Goal: Understand process/instructions: Learn how to perform a task or action

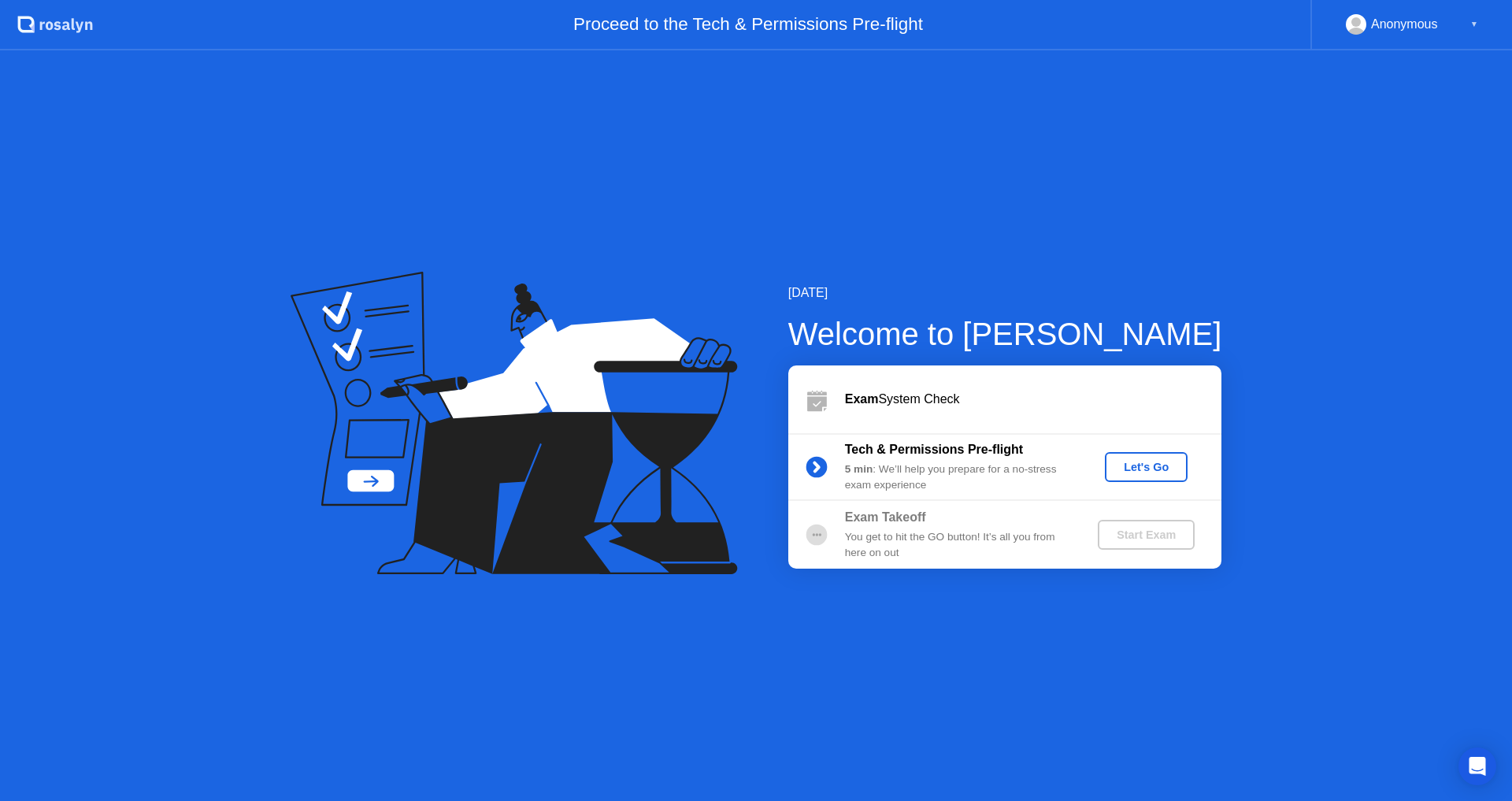
click at [1149, 469] on div "Let's Go" at bounding box center [1146, 467] width 70 height 12
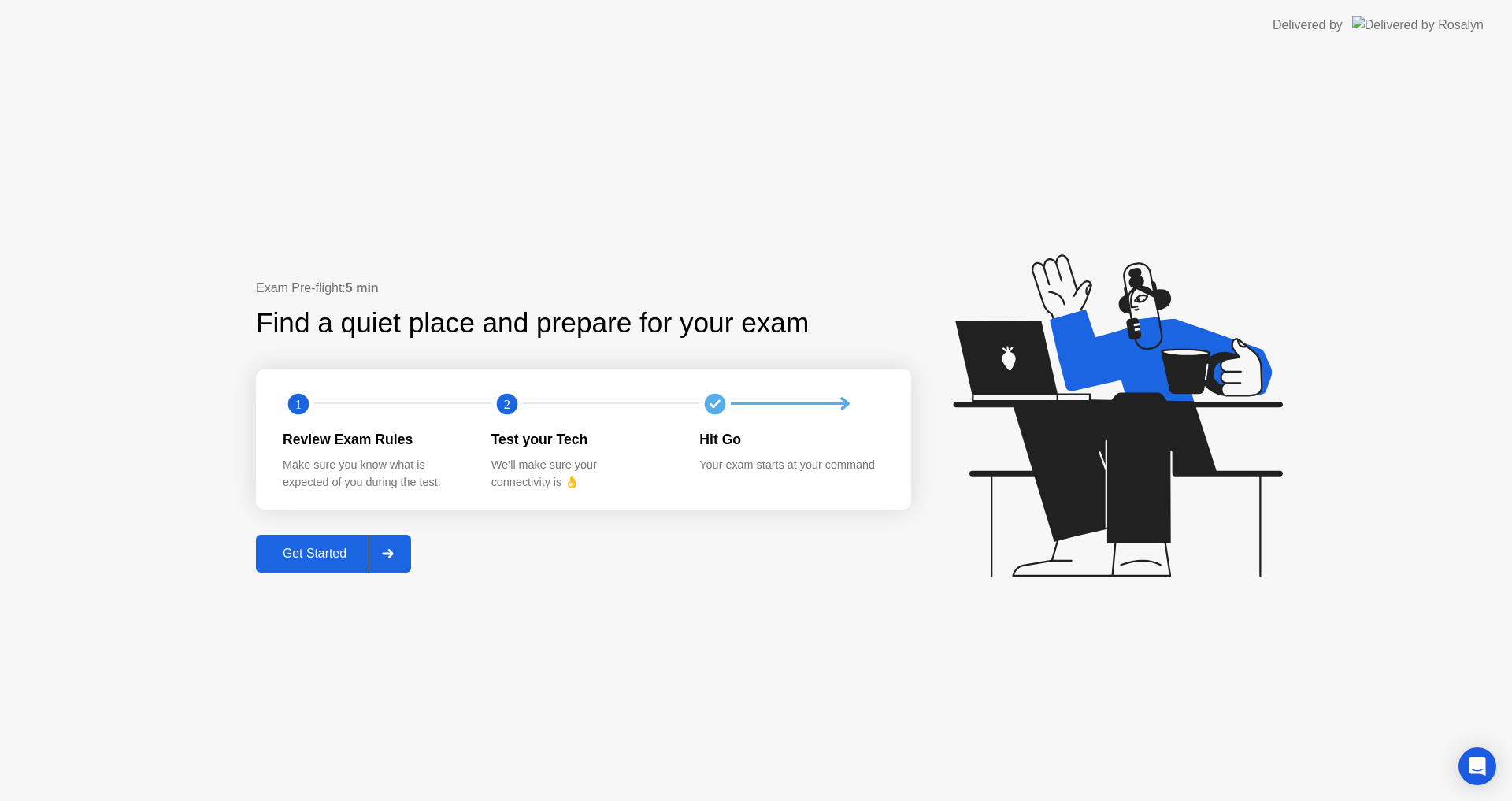
click at [342, 560] on div "Get Started" at bounding box center [315, 553] width 108 height 14
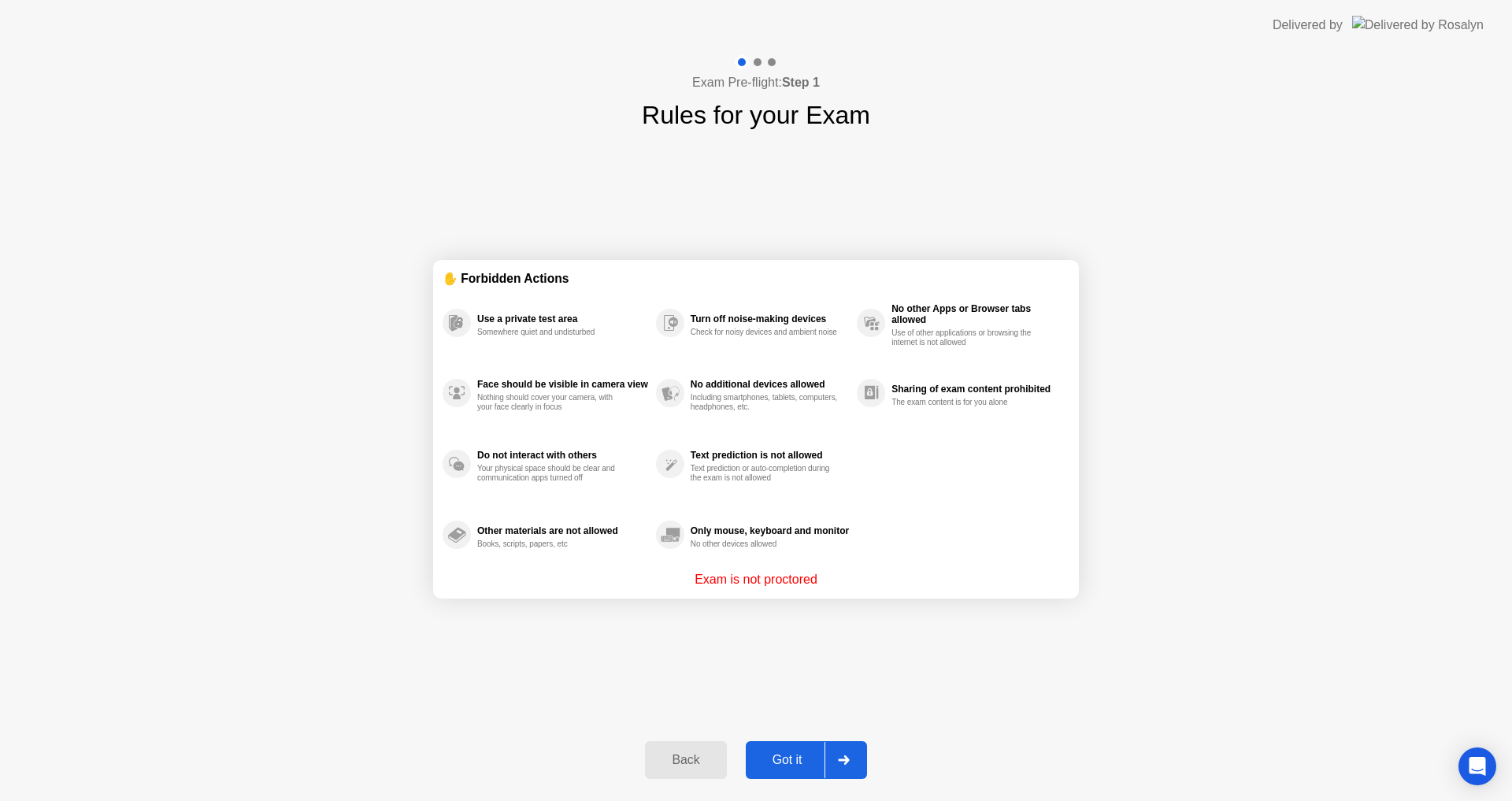
click at [795, 763] on div "Got it" at bounding box center [788, 760] width 74 height 14
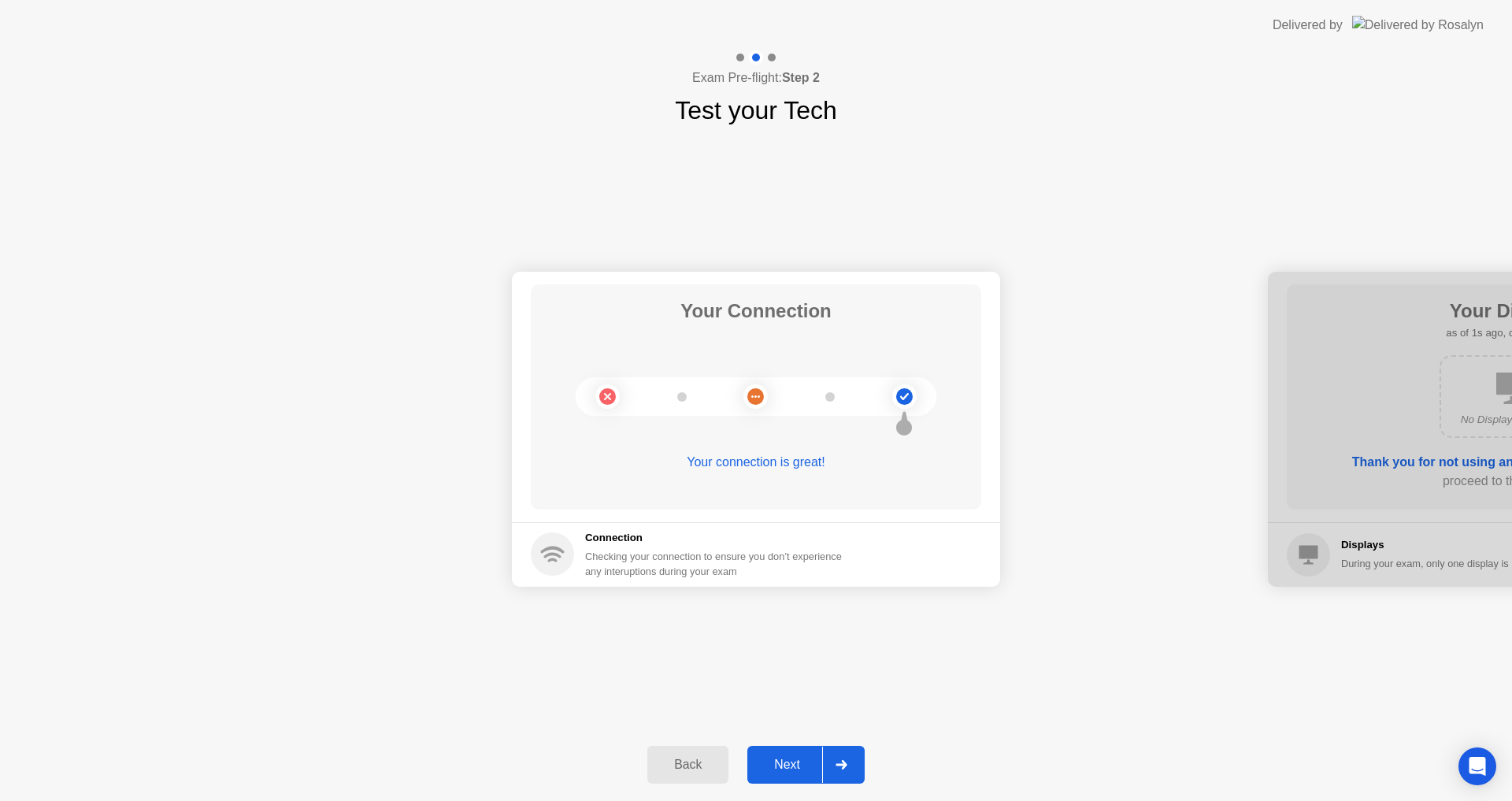
click at [806, 767] on div "Next" at bounding box center [787, 765] width 70 height 14
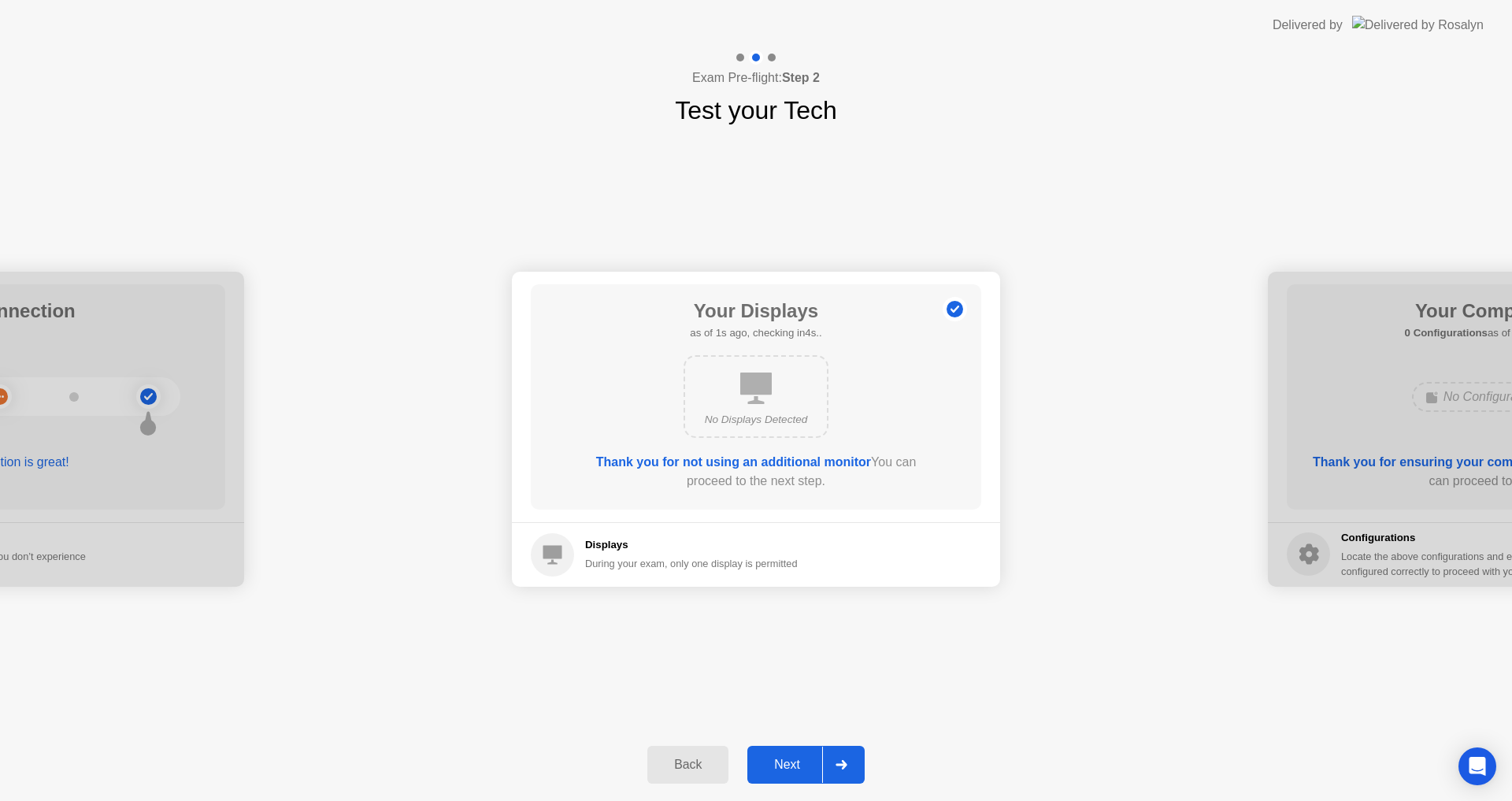
click at [808, 772] on div "Next" at bounding box center [787, 765] width 70 height 14
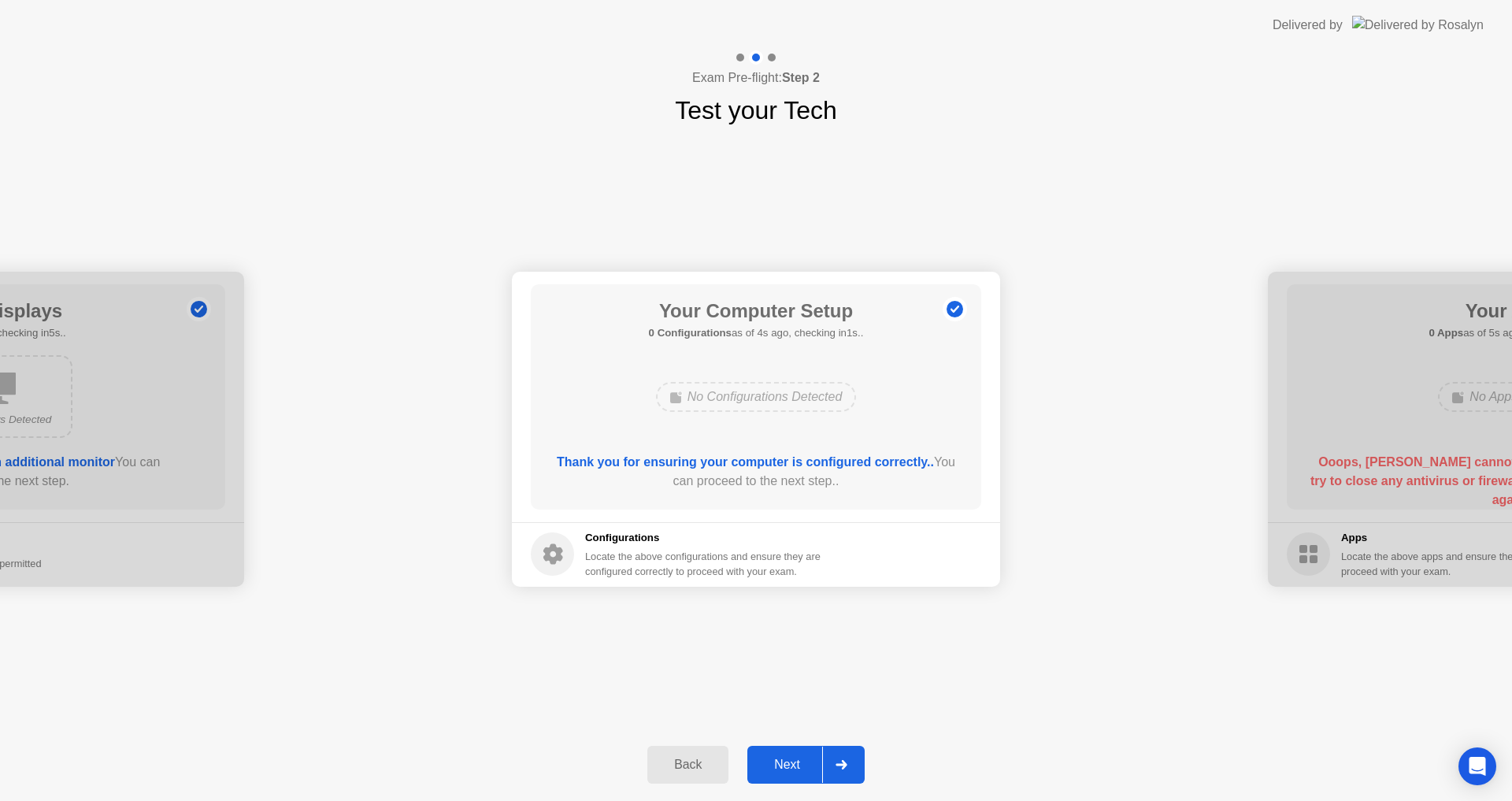
click at [783, 772] on div "Next" at bounding box center [787, 765] width 70 height 14
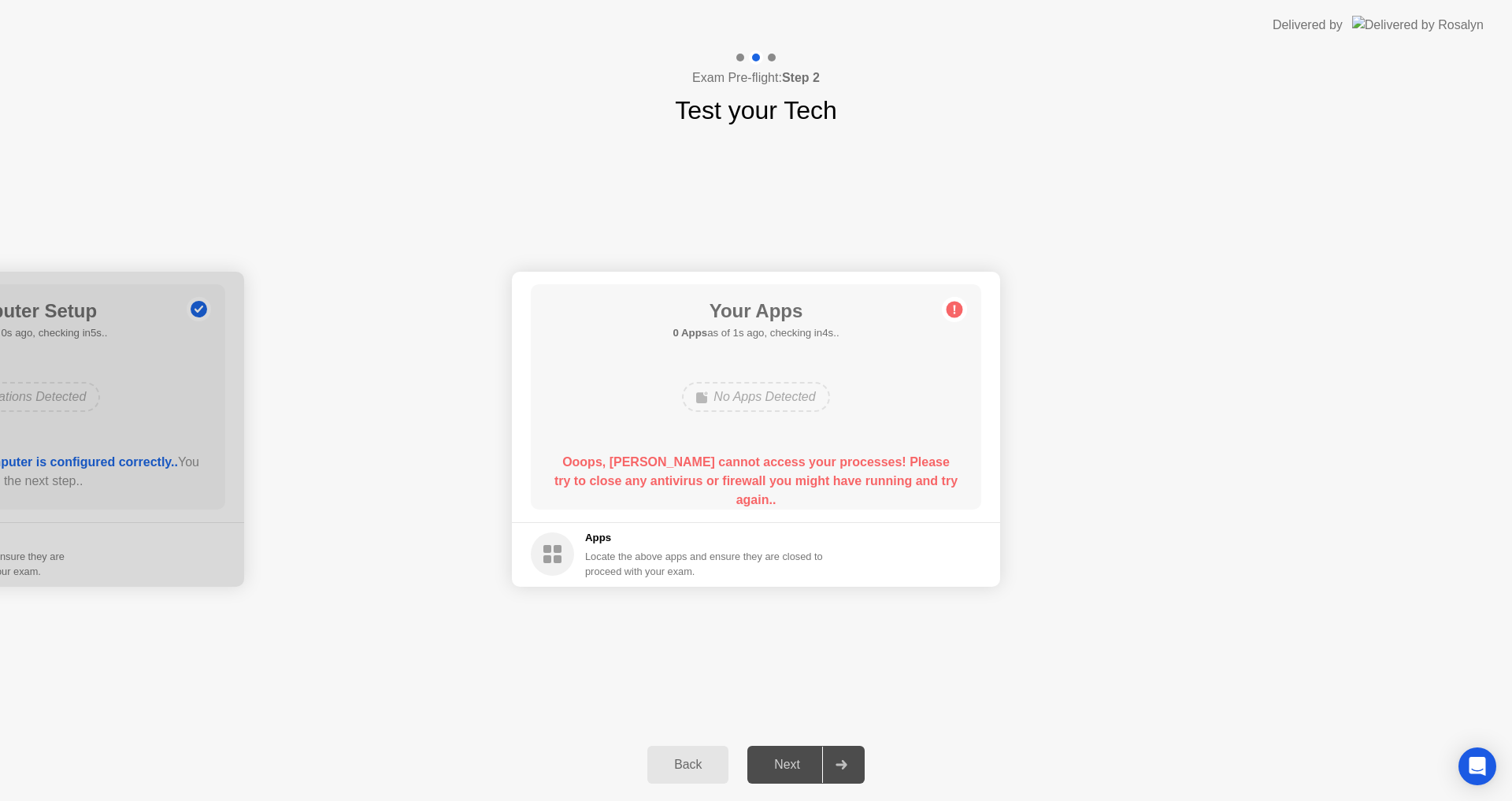
click at [793, 466] on b "Ooops, [PERSON_NAME] cannot access your processes! Please try to close any anti…" at bounding box center [756, 481] width 403 height 51
click at [829, 468] on b "Ooops, [PERSON_NAME] cannot access your processes! Please try to close any anti…" at bounding box center [756, 481] width 403 height 51
click at [832, 470] on div "Ooops, [PERSON_NAME] cannot access your processes! Please try to close any anti…" at bounding box center [756, 481] width 405 height 56
click at [956, 308] on circle at bounding box center [955, 309] width 17 height 17
click at [654, 480] on b "Ooops, [PERSON_NAME] cannot access your processes! Please try to close any anti…" at bounding box center [756, 481] width 403 height 51
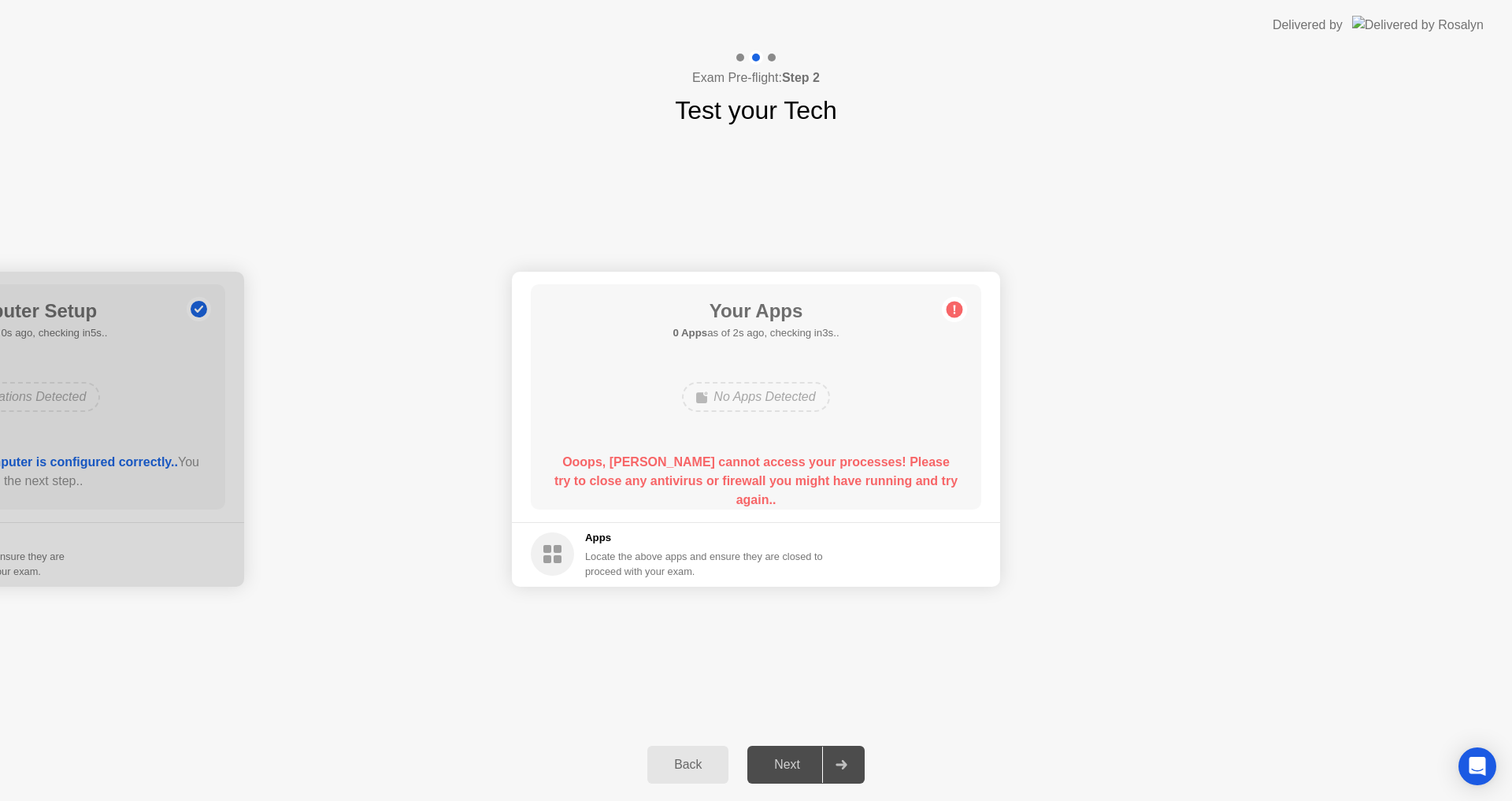
click at [654, 480] on b "Ooops, [PERSON_NAME] cannot access your processes! Please try to close any anti…" at bounding box center [756, 481] width 403 height 51
click at [656, 489] on div "Ooops, [PERSON_NAME] cannot access your processes! Please try to close any anti…" at bounding box center [756, 481] width 405 height 56
click at [669, 489] on div "Ooops, [PERSON_NAME] cannot access your processes! Please try to close any anti…" at bounding box center [756, 481] width 405 height 56
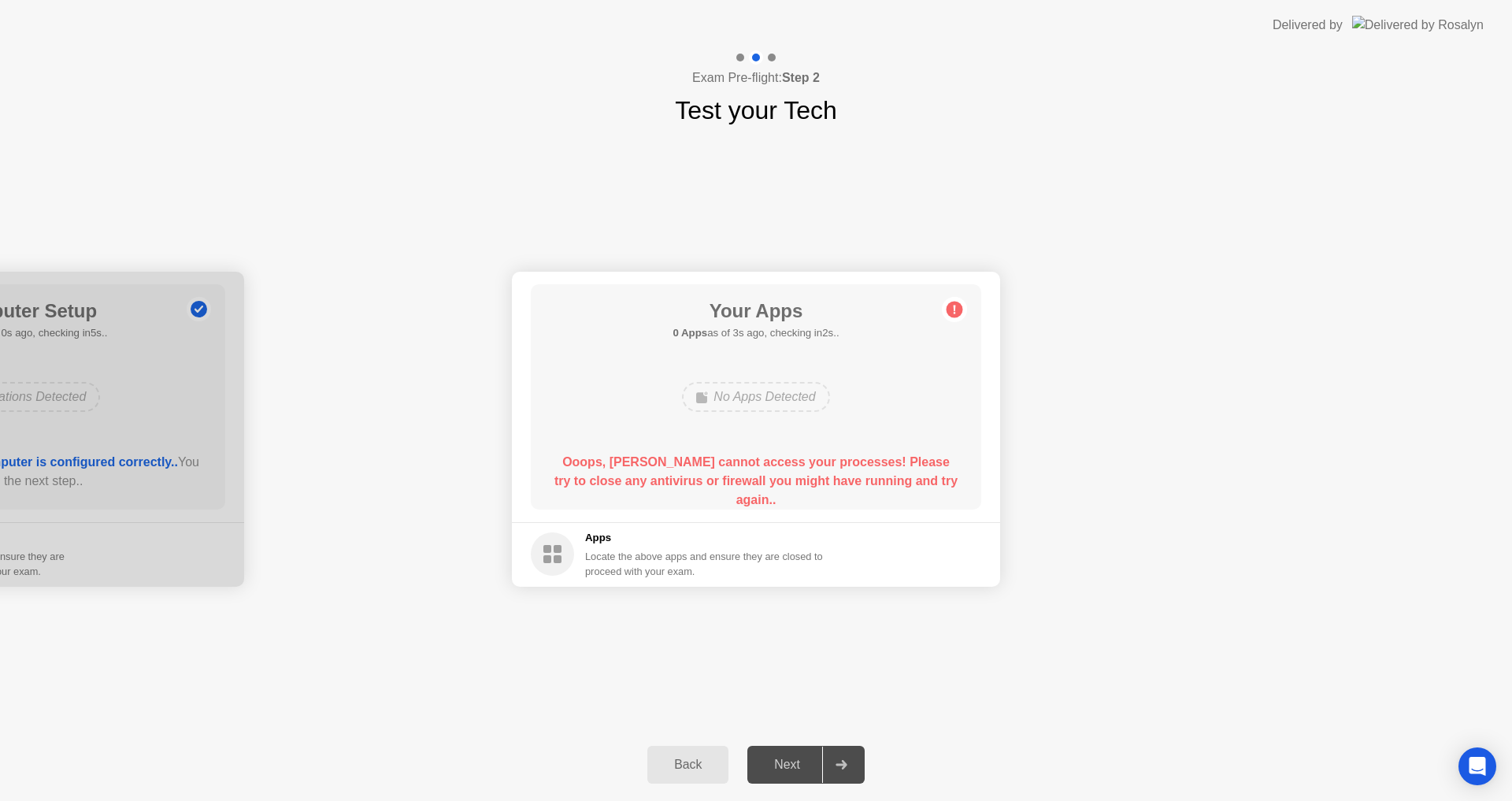
click at [669, 489] on div "Ooops, [PERSON_NAME] cannot access your processes! Please try to close any anti…" at bounding box center [756, 481] width 405 height 56
click at [673, 491] on div "Ooops, [PERSON_NAME] cannot access your processes! Please try to close any anti…" at bounding box center [756, 474] width 405 height 44
drag, startPoint x: 674, startPoint y: 491, endPoint x: 688, endPoint y: 494, distance: 14.3
click at [682, 494] on div "Ooops, [PERSON_NAME] cannot access your processes! Please try to close any anti…" at bounding box center [756, 474] width 405 height 44
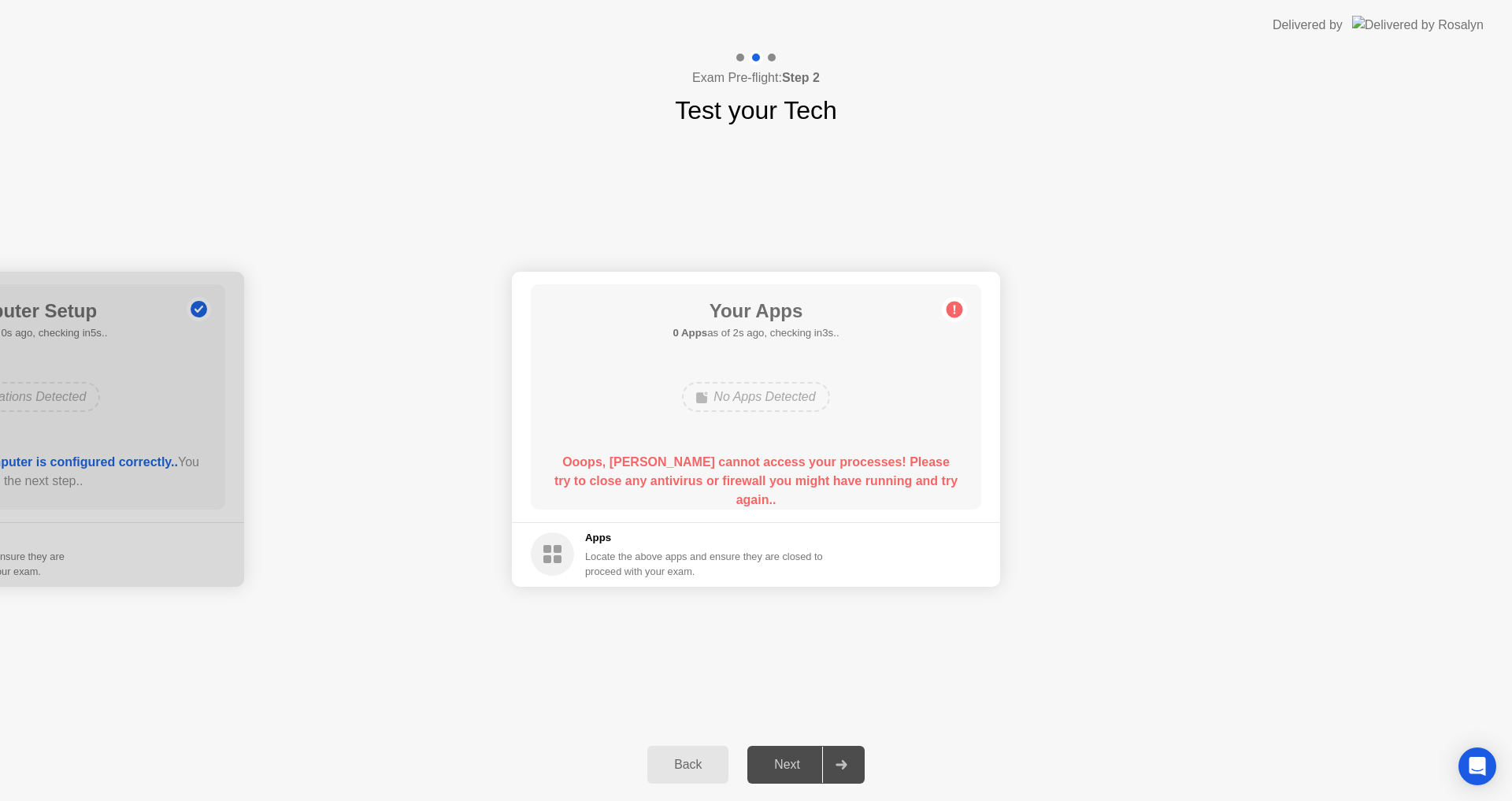
click at [772, 548] on div "Apps Locate the above apps and ensure they are closed to proceed with your exam." at bounding box center [705, 554] width 239 height 49
click at [774, 549] on div "Locate the above apps and ensure they are closed to proceed with your exam." at bounding box center [705, 564] width 239 height 30
drag, startPoint x: 778, startPoint y: 547, endPoint x: 818, endPoint y: 537, distance: 41.2
click at [806, 541] on div "Apps Locate the above apps and ensure they are closed to proceed with your exam." at bounding box center [705, 554] width 239 height 49
drag, startPoint x: 818, startPoint y: 537, endPoint x: 838, endPoint y: 537, distance: 20.0
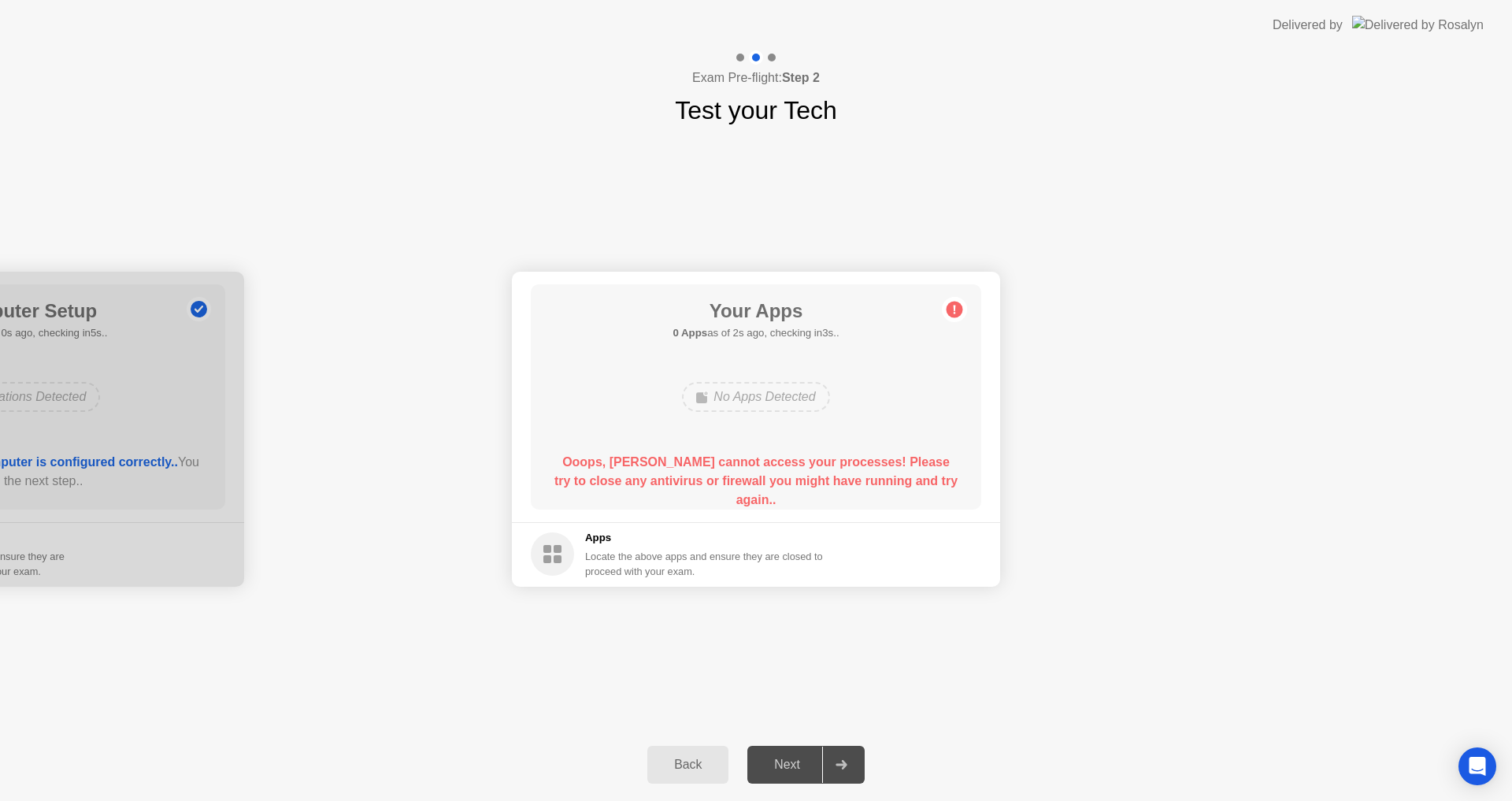
click at [824, 538] on h5 "Apps" at bounding box center [705, 537] width 239 height 16
click at [806, 438] on div "Your Apps 0 Apps as of 3s ago, checking in2s.. No Apps Detected Ooops, [PERSON_…" at bounding box center [755, 397] width 450 height 226
click at [810, 440] on div "Your Apps 0 Apps as of 3s ago, checking in2s.. No Apps Detected Ooops, [PERSON_…" at bounding box center [755, 397] width 450 height 226
click at [821, 448] on div "Your Apps 0 Apps as of 3s ago, checking in2s.. No Apps Detected Ooops, [PERSON_…" at bounding box center [755, 397] width 450 height 226
click at [705, 478] on b "Ooops, [PERSON_NAME] cannot access your processes! Please try to close any anti…" at bounding box center [756, 481] width 403 height 51
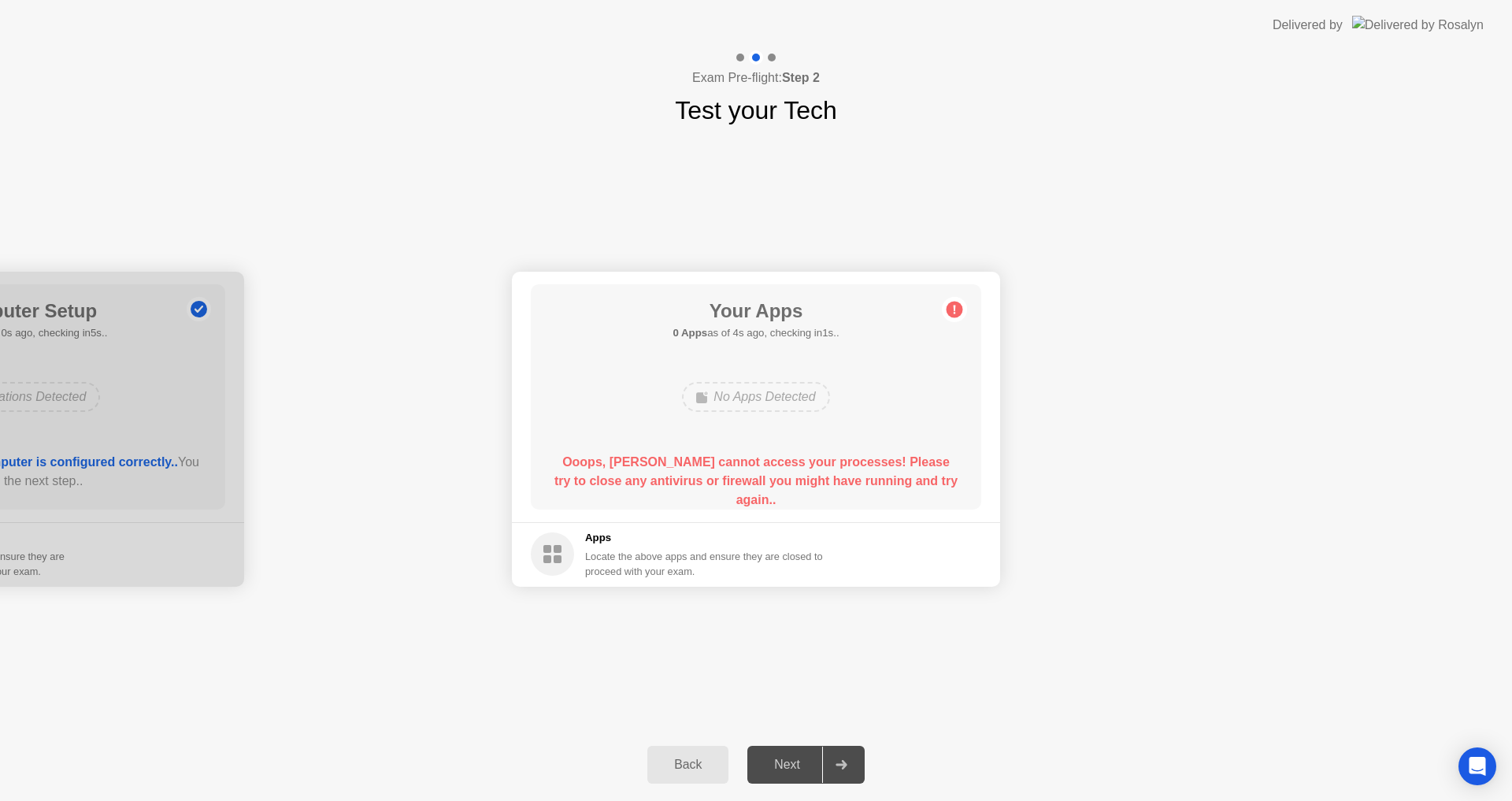
drag, startPoint x: 705, startPoint y: 478, endPoint x: 792, endPoint y: 518, distance: 95.8
click at [722, 478] on b "Ooops, [PERSON_NAME] cannot access your processes! Please try to close any anti…" at bounding box center [756, 481] width 403 height 51
drag, startPoint x: 792, startPoint y: 518, endPoint x: 930, endPoint y: 564, distance: 145.5
click at [930, 564] on app-apps "Your Apps 0 Apps as of 4s ago, checking in1s.. No Apps Detected Ooops, [PERSON_…" at bounding box center [756, 430] width 488 height 315
click at [816, 439] on div "Your Apps 0 Apps as of 0s ago, checking in5s.. No Apps Detected Ooops, [PERSON_…" at bounding box center [755, 397] width 450 height 226
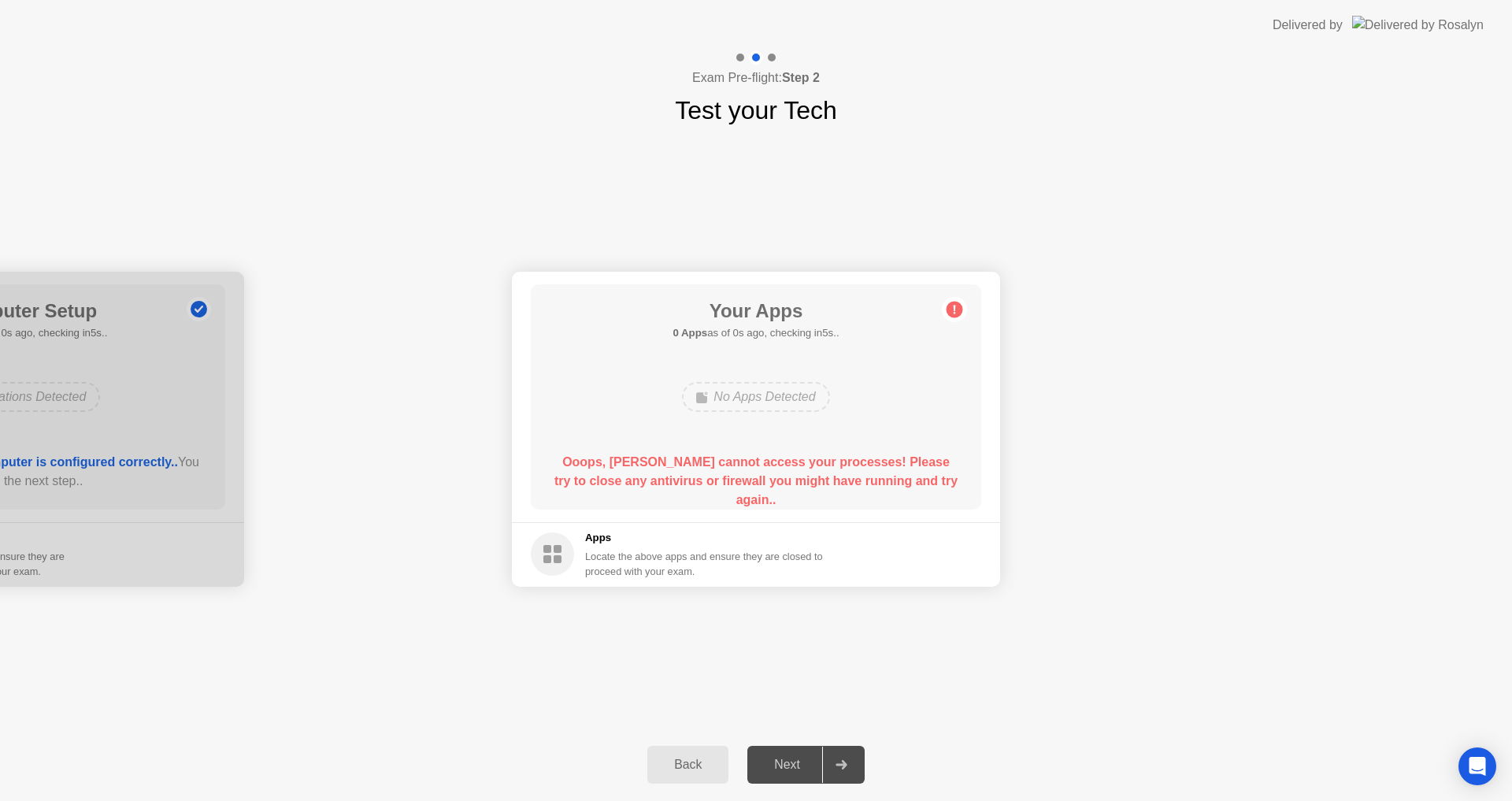
click at [816, 441] on div "Your Apps 0 Apps as of 0s ago, checking in5s.. No Apps Detected Ooops, [PERSON_…" at bounding box center [755, 397] width 450 height 226
drag, startPoint x: 821, startPoint y: 444, endPoint x: 882, endPoint y: 541, distance: 114.6
click at [867, 457] on div "Your Apps 0 Apps as of 0s ago, checking in5s.. No Apps Detected Ooops, [PERSON_…" at bounding box center [755, 397] width 450 height 226
click at [684, 760] on div "Back" at bounding box center [688, 765] width 71 height 14
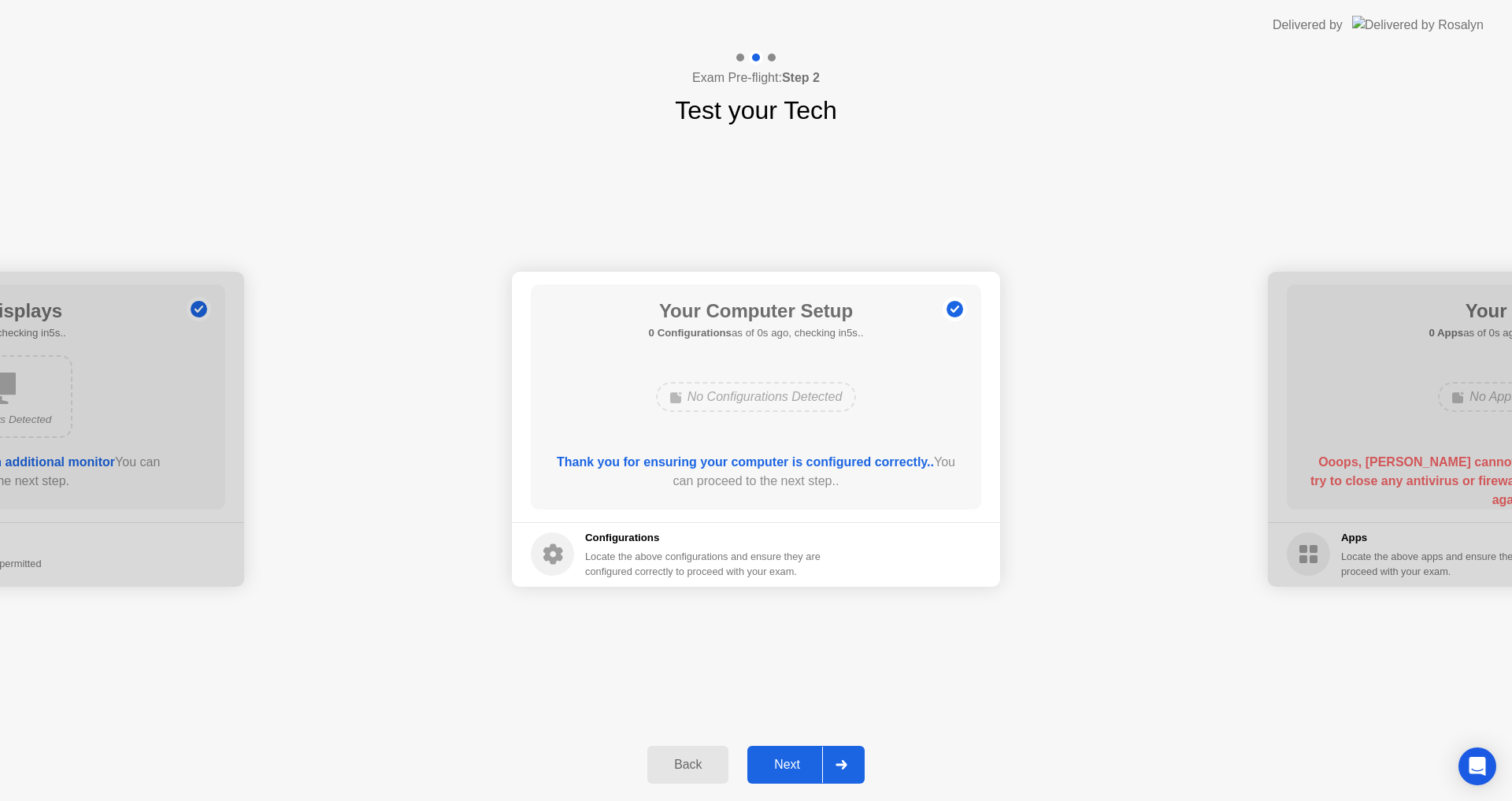
click at [805, 767] on div "Next" at bounding box center [787, 765] width 70 height 14
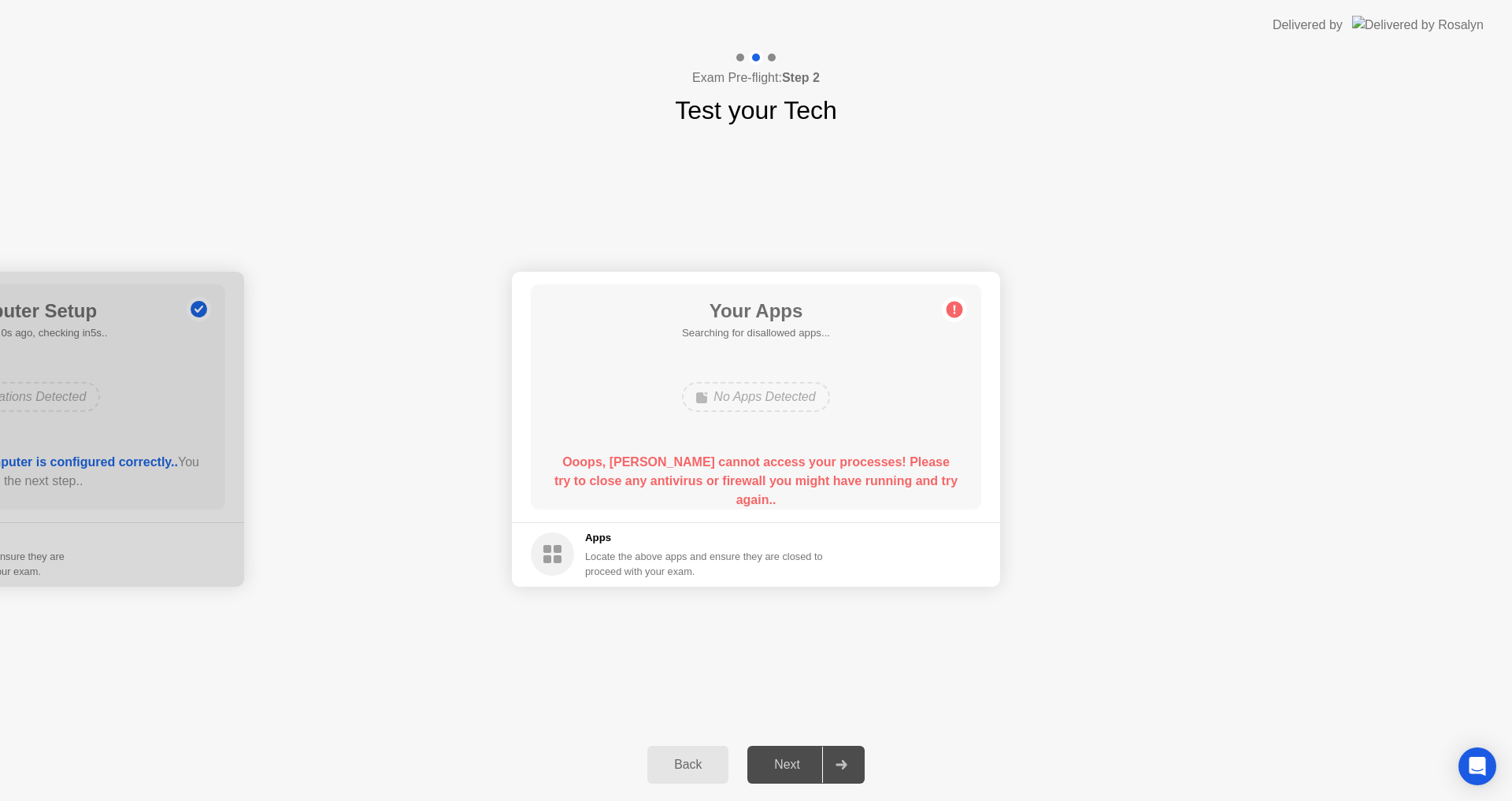
click at [805, 767] on div "Next" at bounding box center [787, 765] width 70 height 14
click at [806, 767] on div "Next" at bounding box center [787, 765] width 70 height 14
click at [776, 384] on div "No Apps Detected" at bounding box center [756, 397] width 148 height 30
click at [775, 382] on div "No Apps Detected" at bounding box center [756, 397] width 148 height 30
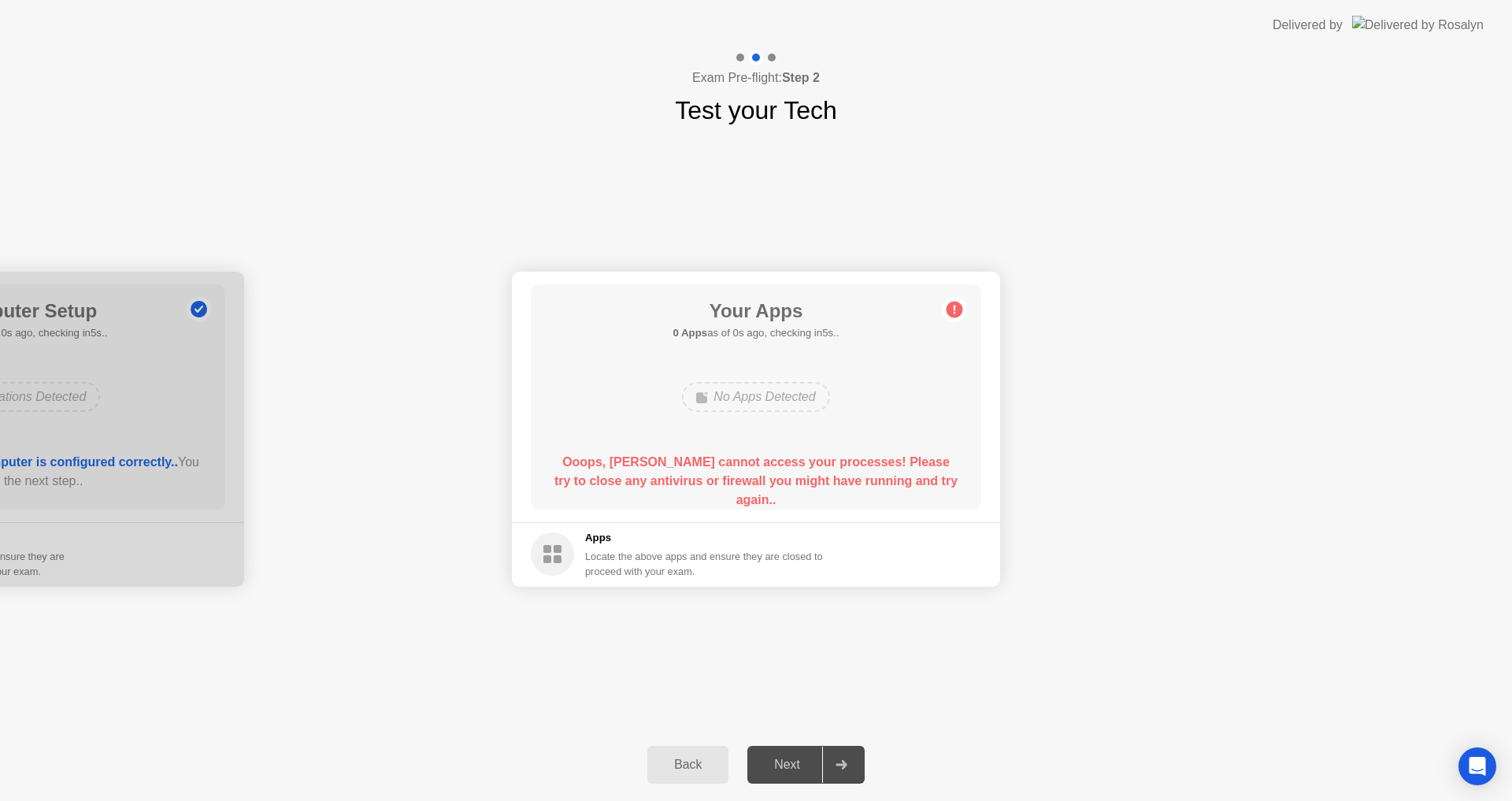
click at [762, 403] on div "No Apps Detected" at bounding box center [756, 397] width 148 height 30
click at [754, 410] on div "No Apps Detected" at bounding box center [756, 397] width 148 height 30
click at [744, 443] on div "Your Apps 0 Apps as of 1s ago, checking in4s.. No Apps Detected Ooops, [PERSON_…" at bounding box center [755, 397] width 450 height 226
click at [987, 437] on main "Your Apps 0 Apps as of 2s ago, checking in3s.. No Apps Detected Ooops, [PERSON_…" at bounding box center [756, 397] width 488 height 250
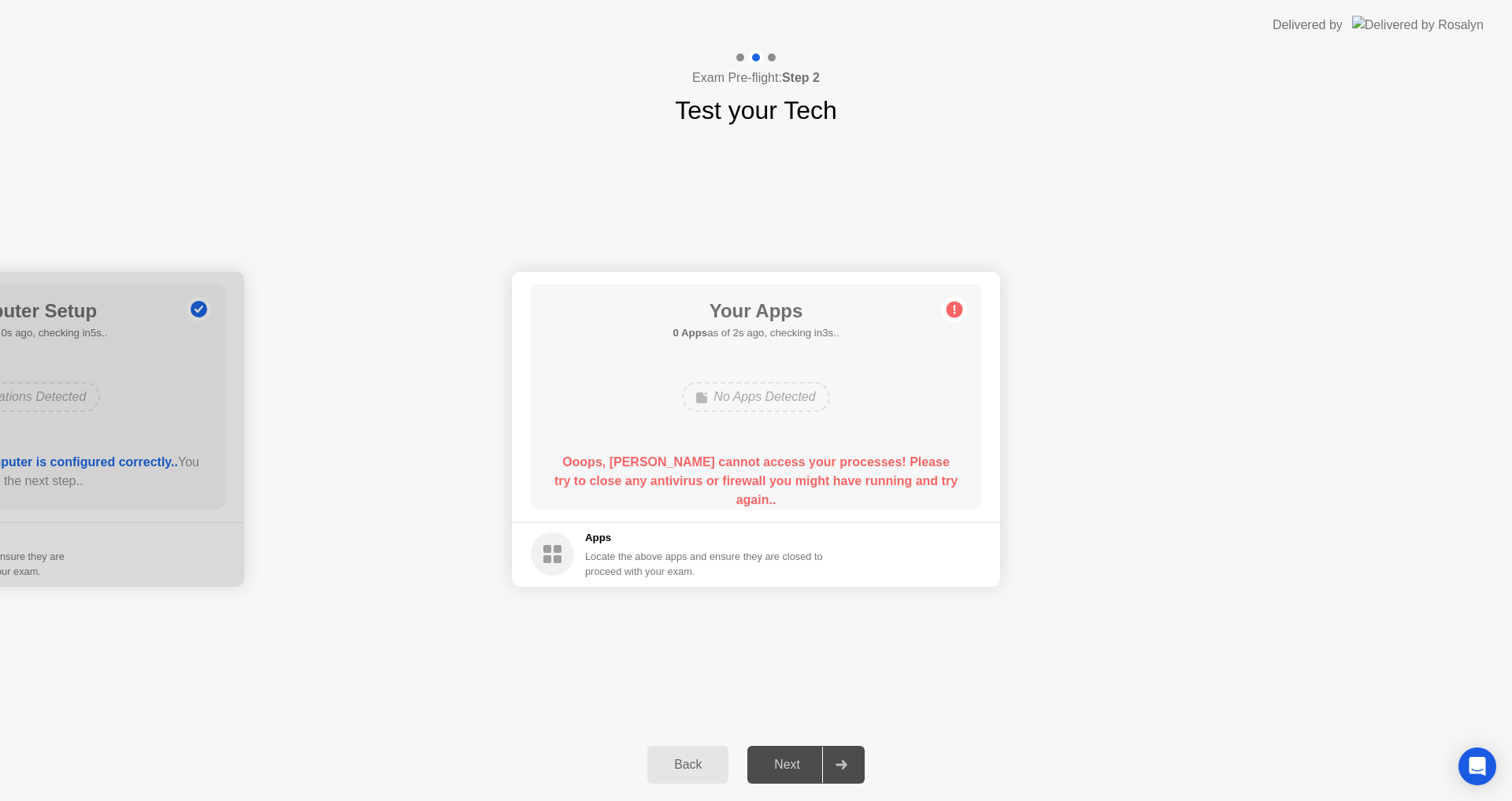
click at [987, 437] on main "Your Apps 0 Apps as of 2s ago, checking in3s.. No Apps Detected Ooops, [PERSON_…" at bounding box center [756, 397] width 488 height 250
click at [1277, 669] on div "Your Connection Your connection is great! Connection Checking your connection t…" at bounding box center [756, 429] width 1512 height 600
click at [1408, 768] on div "Back Next" at bounding box center [756, 765] width 1512 height 72
click at [1442, 691] on div "Your Connection Your connection is great! Connection Checking your connection t…" at bounding box center [756, 429] width 1512 height 600
click at [1442, 691] on div "Your Connection Your connection is great! Connection Checking your connection t…" at bounding box center [756, 429] width 1512 height 600
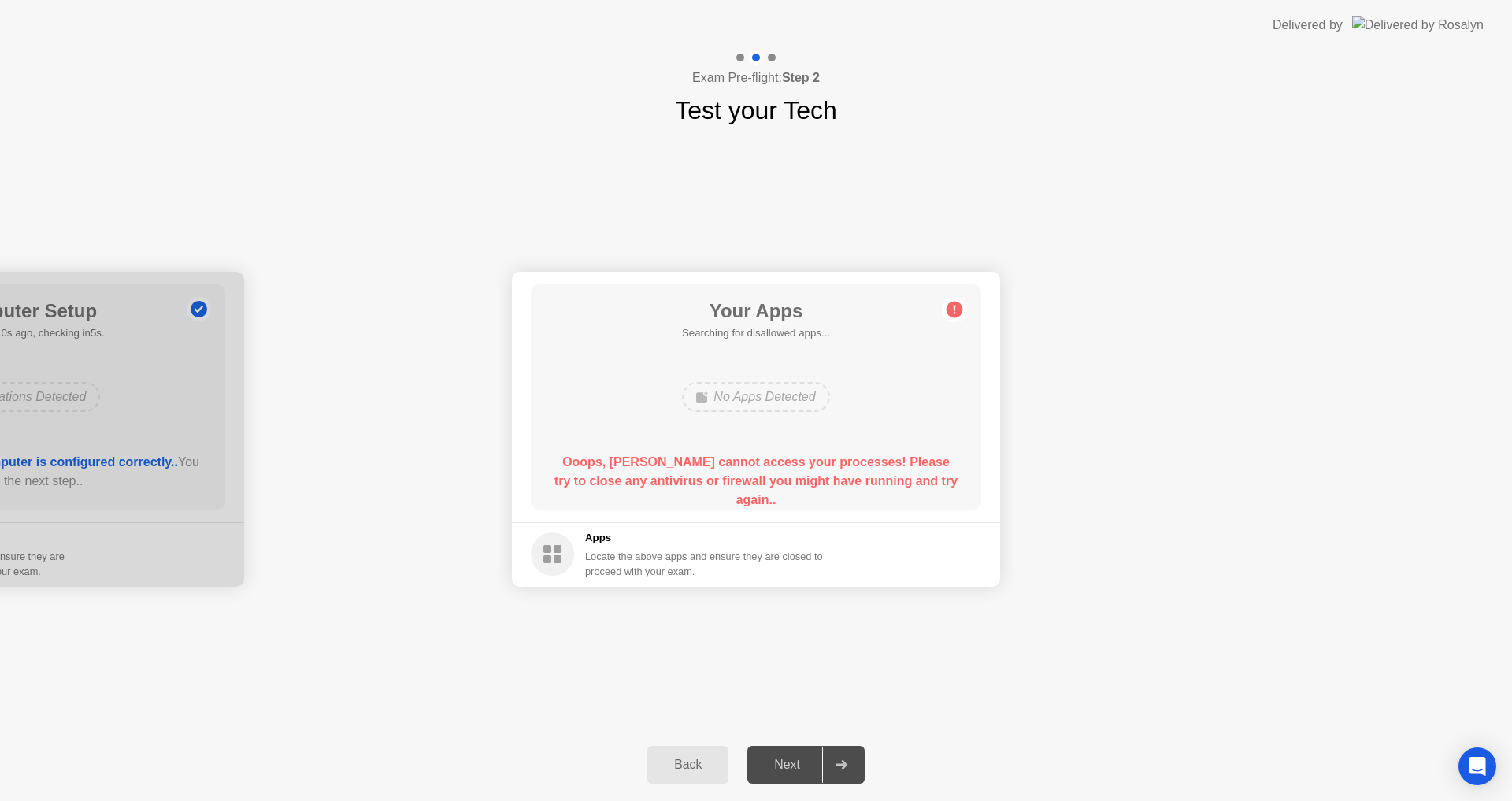
click at [1319, 241] on div "Your Connection Your connection is great! Connection Checking your connection t…" at bounding box center [756, 429] width 1512 height 600
click at [978, 352] on div "Your Apps 0 Apps as of 4s ago, checking in1s.. No Apps Detected Ooops, [PERSON_…" at bounding box center [755, 397] width 450 height 226
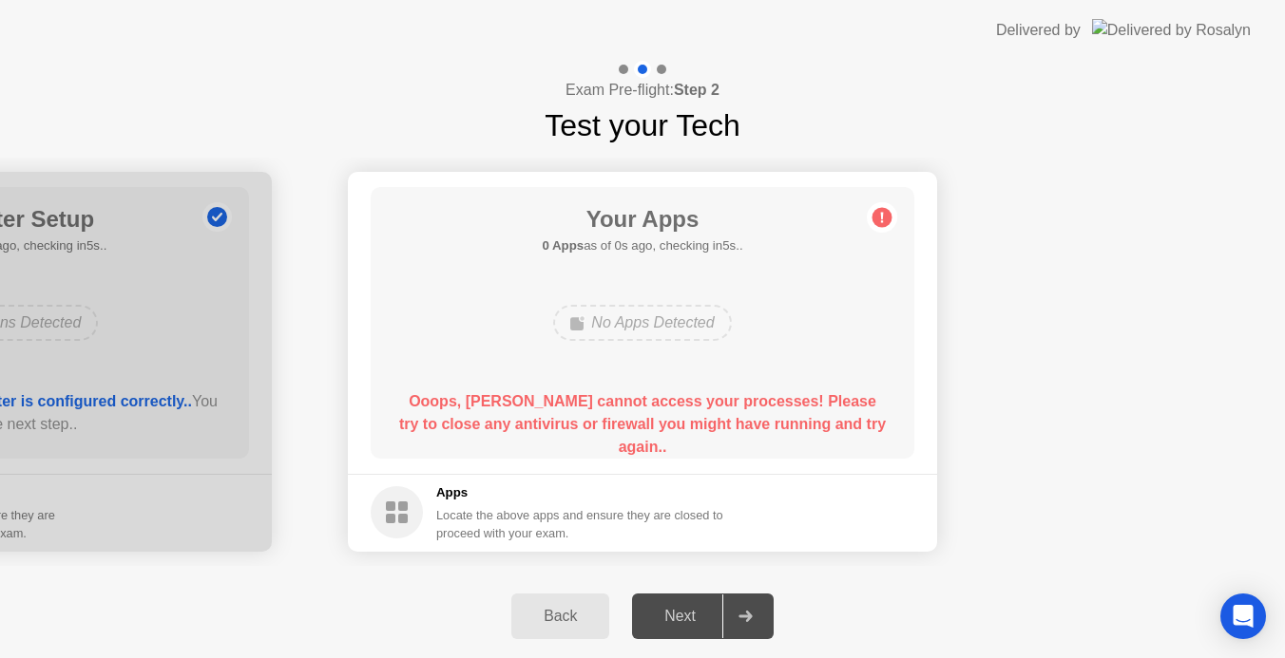
drag, startPoint x: 295, startPoint y: 68, endPoint x: 459, endPoint y: 59, distance: 164.7
click at [295, 68] on div "Exam Pre-flight: Step 2 Test your Tech" at bounding box center [642, 104] width 1285 height 87
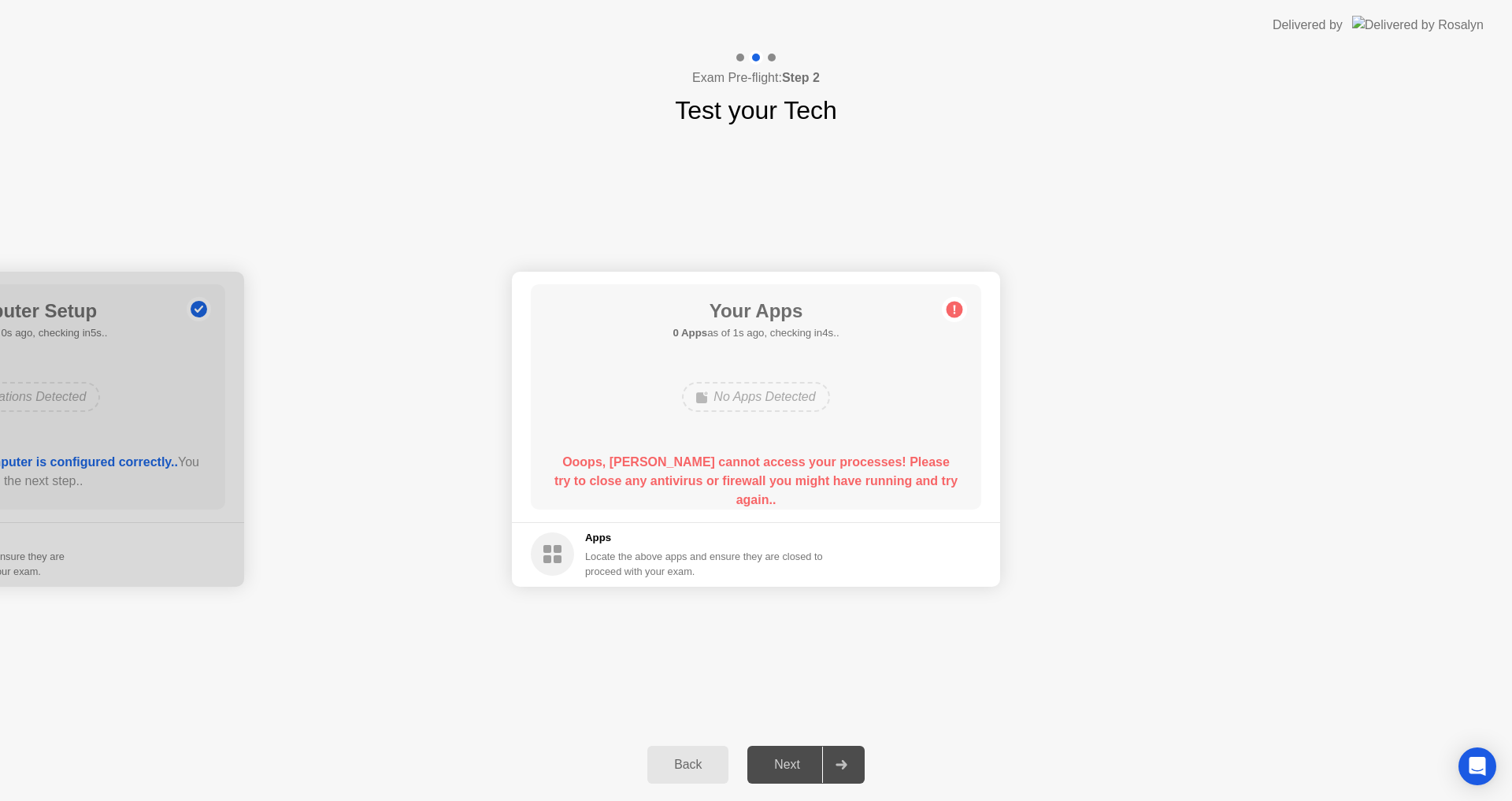
click at [811, 360] on div "Your Apps 0 Apps as of 1s ago, checking in4s.. No Apps Detected Ooops, [PERSON_…" at bounding box center [755, 397] width 450 height 226
click at [992, 211] on div "Your Connection Your connection is great! Connection Checking your connection t…" at bounding box center [756, 429] width 1512 height 600
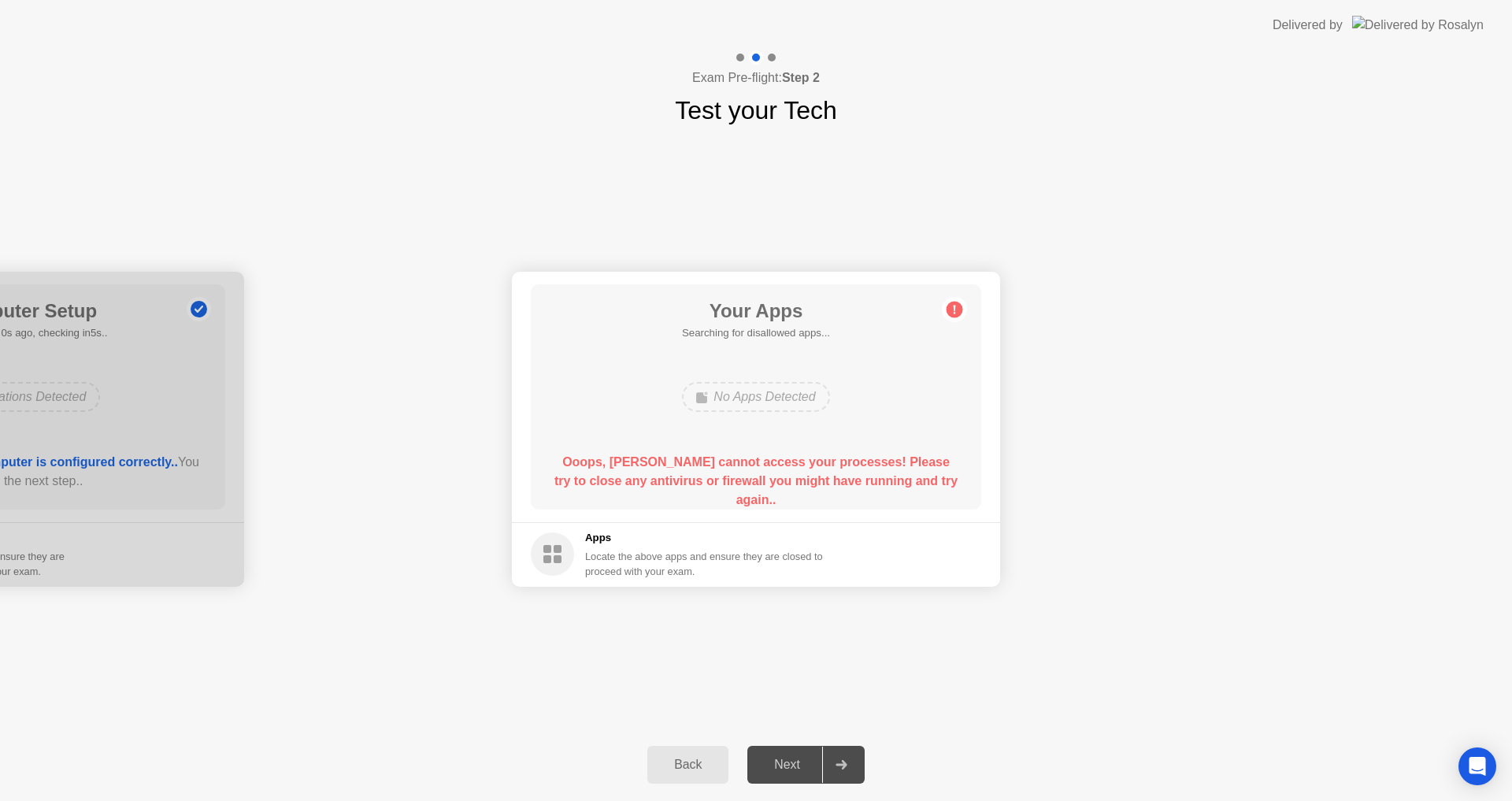
click at [712, 769] on div "Back" at bounding box center [688, 765] width 71 height 14
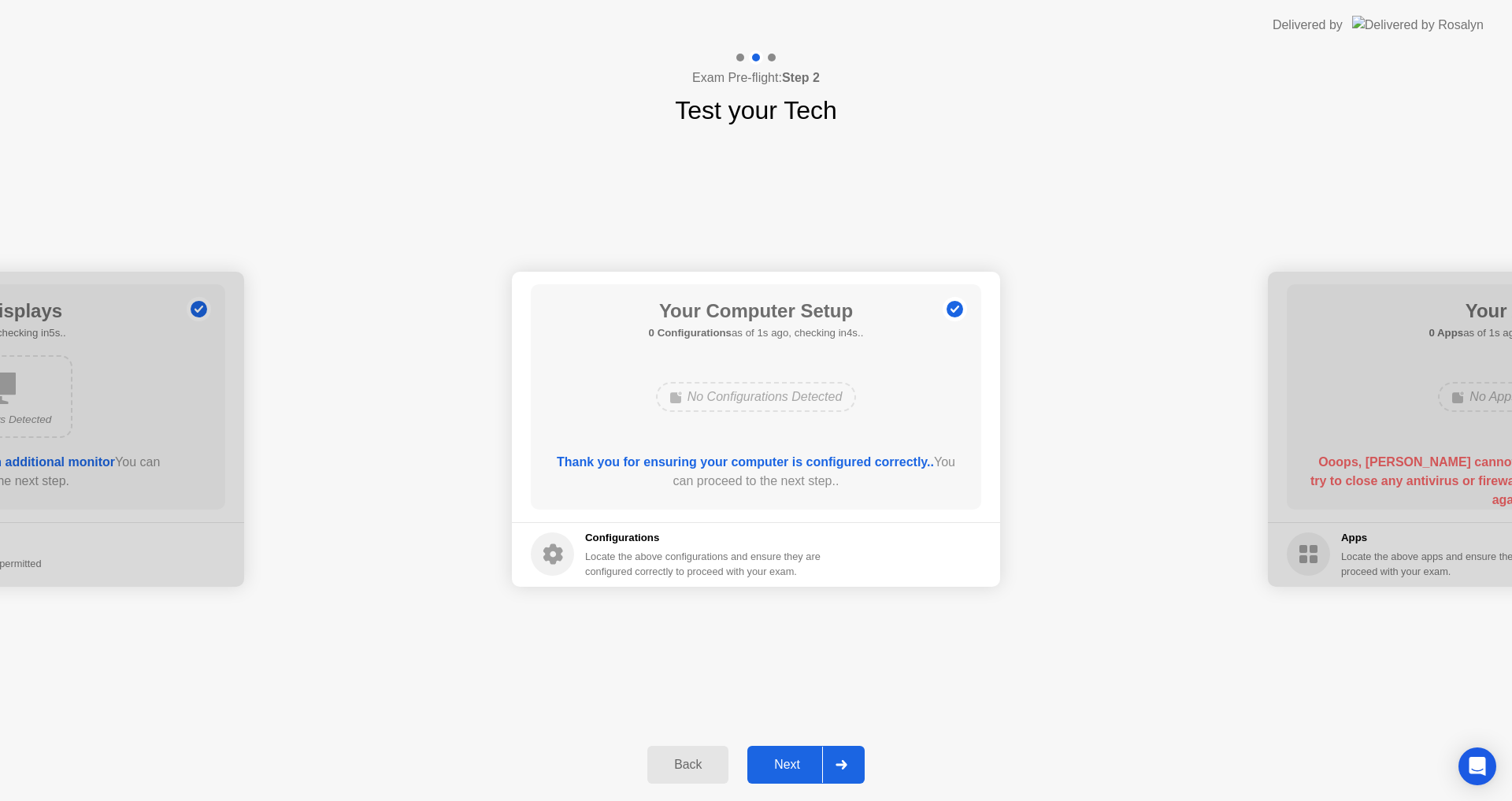
click at [708, 763] on div "Back" at bounding box center [688, 765] width 71 height 14
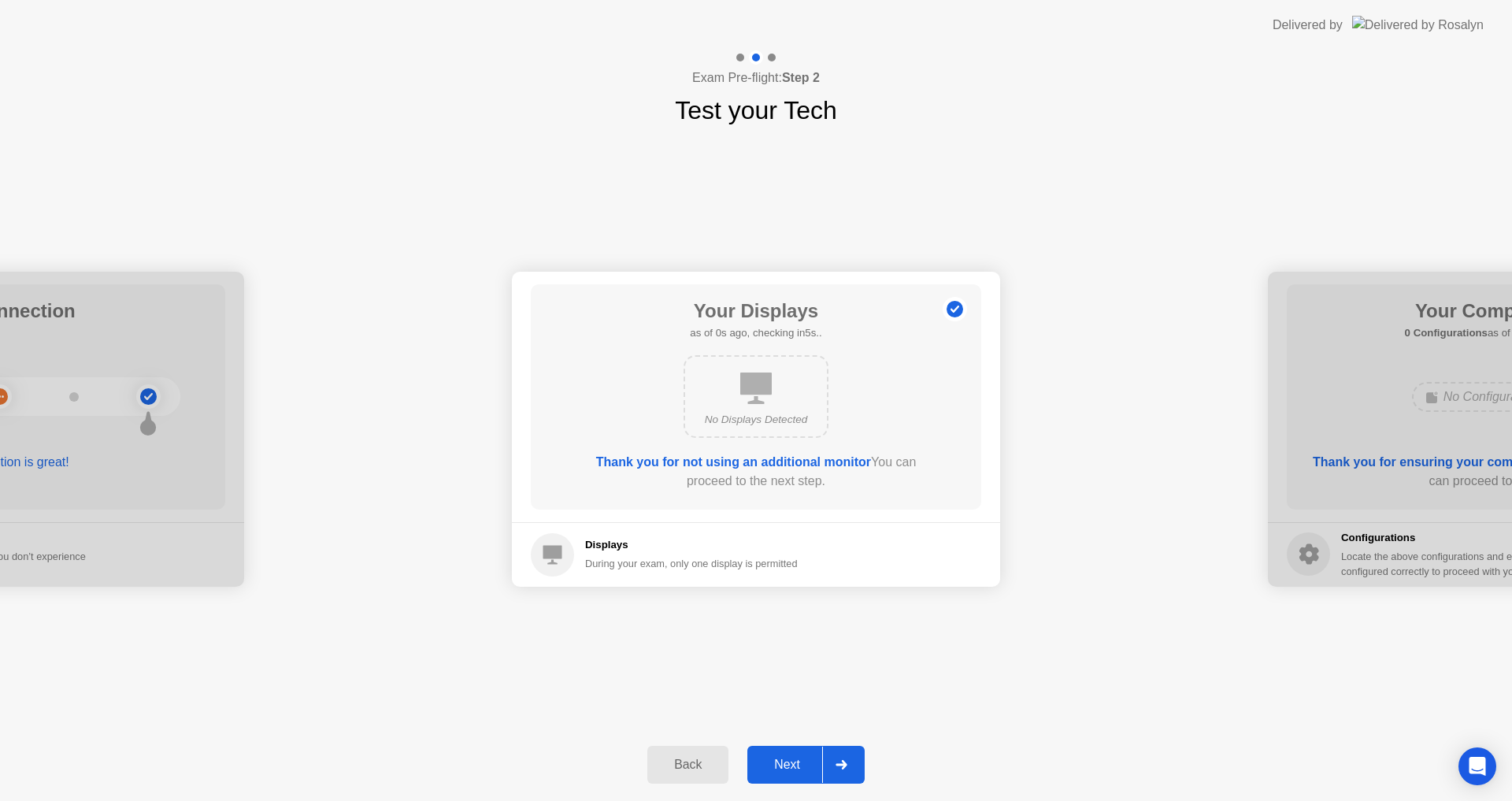
click at [708, 763] on div "Back" at bounding box center [688, 765] width 71 height 14
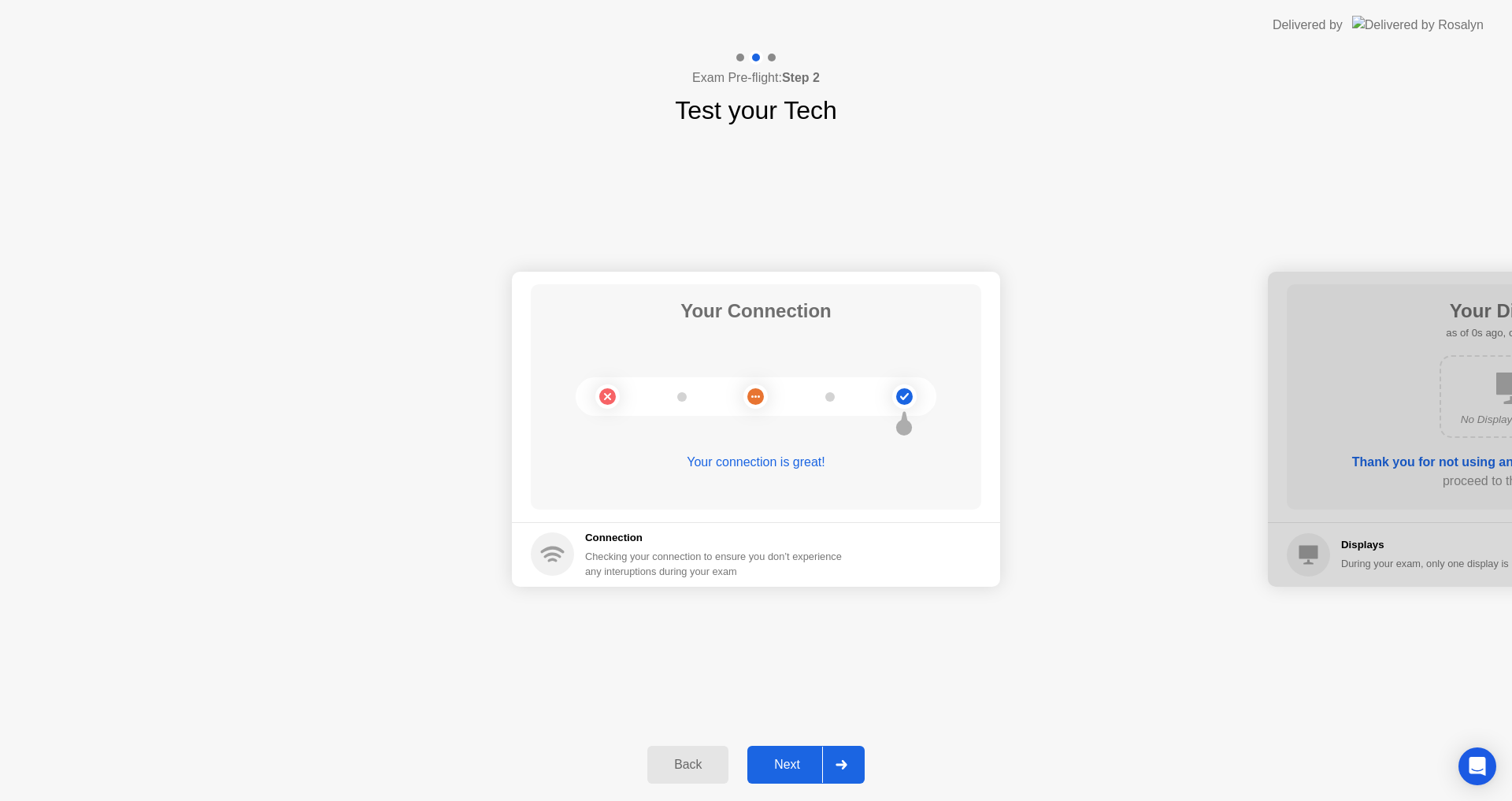
click at [708, 763] on div "Back" at bounding box center [688, 765] width 71 height 14
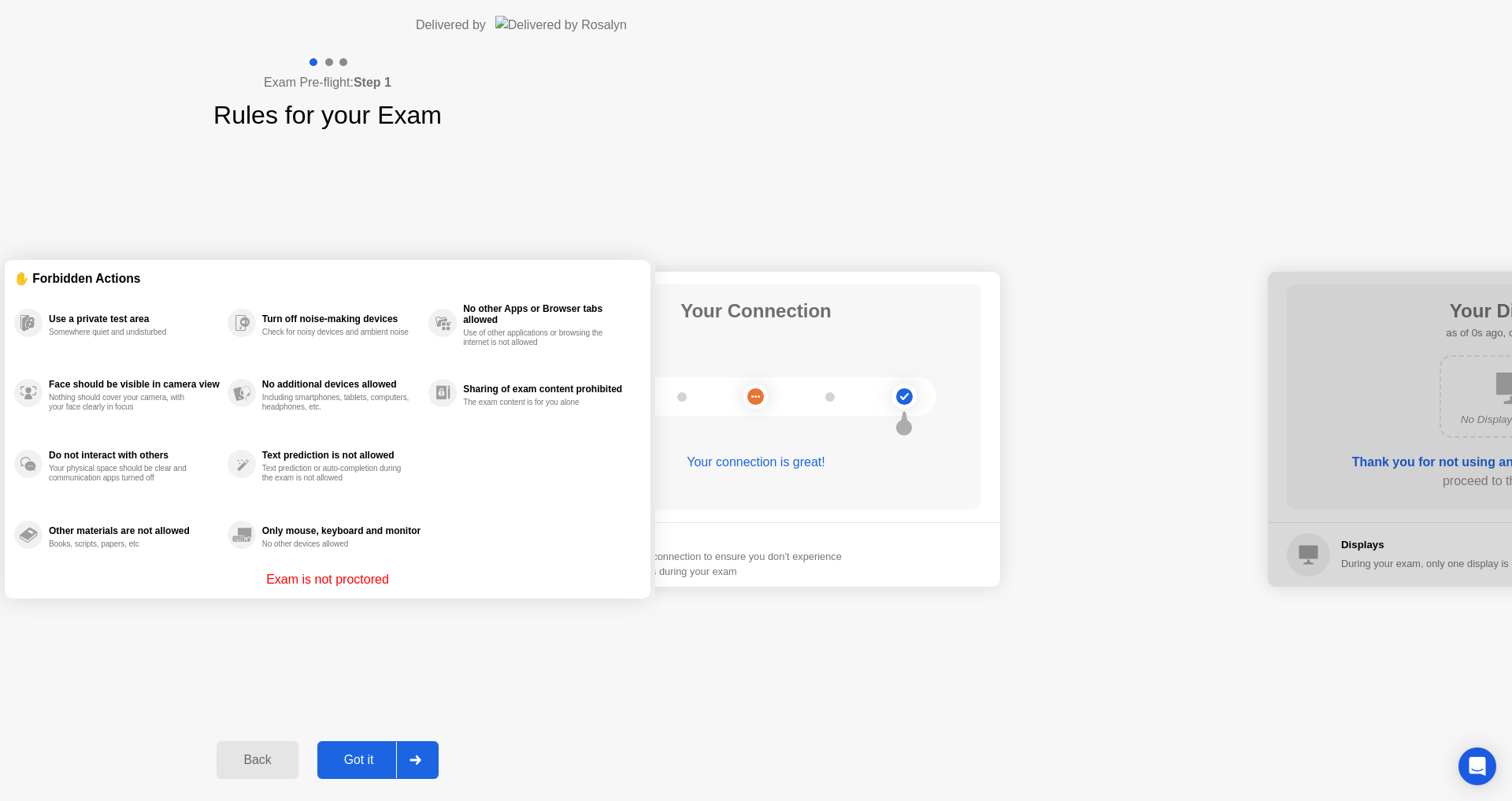
click at [293, 763] on div "Back" at bounding box center [257, 760] width 71 height 14
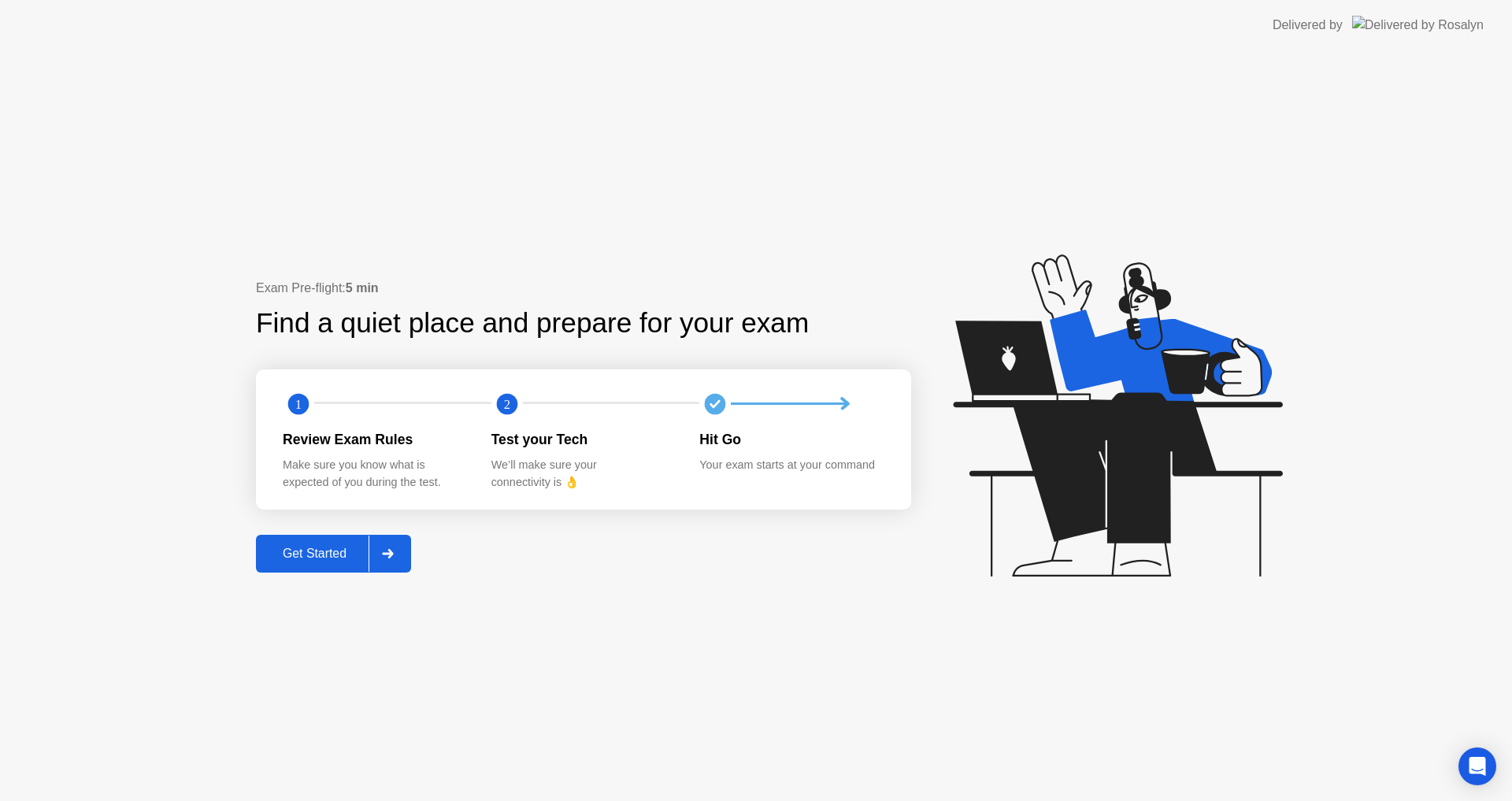
click at [338, 554] on div "Get Started" at bounding box center [315, 553] width 108 height 14
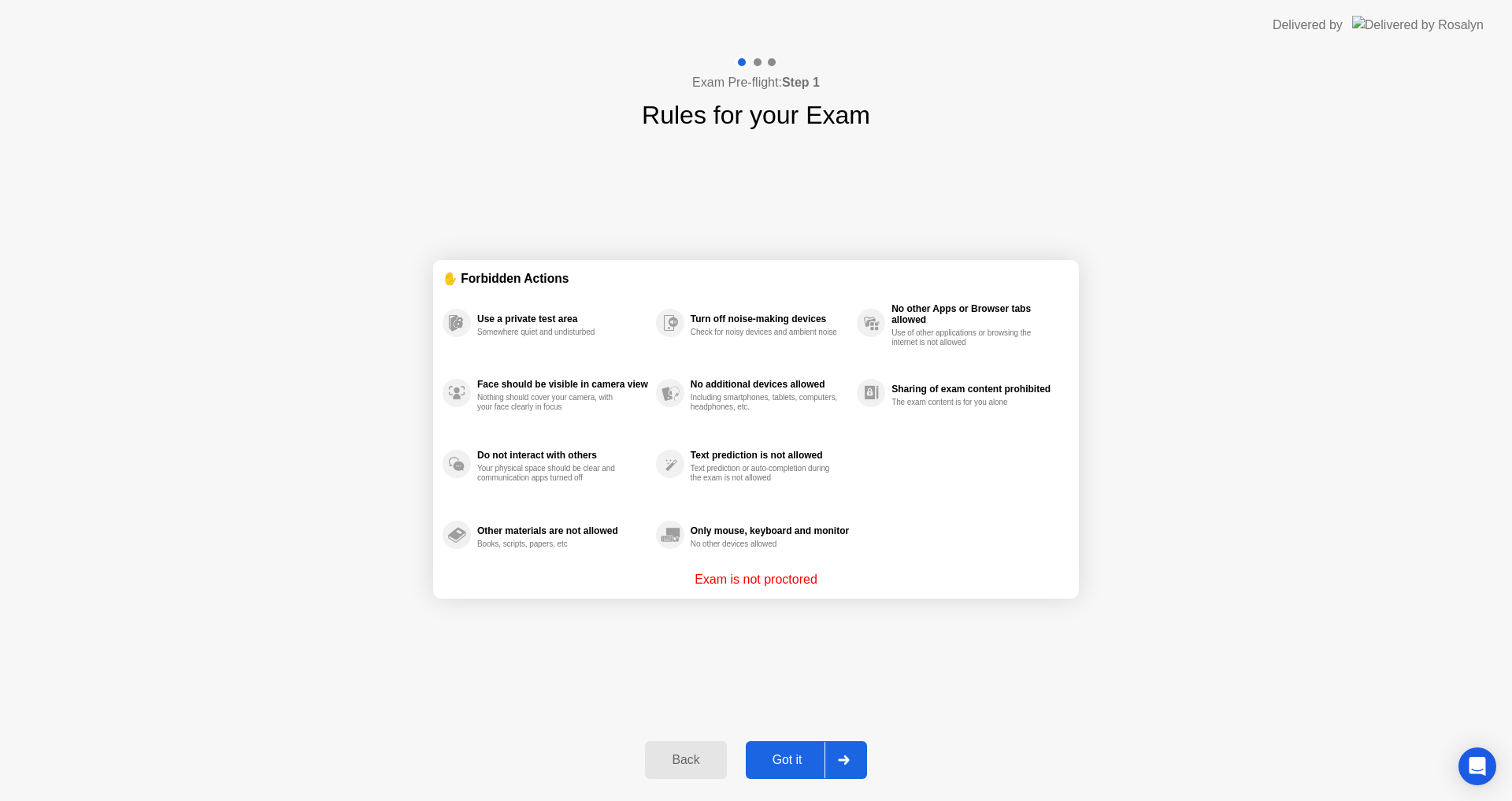
click at [767, 755] on div "Got it" at bounding box center [788, 760] width 74 height 14
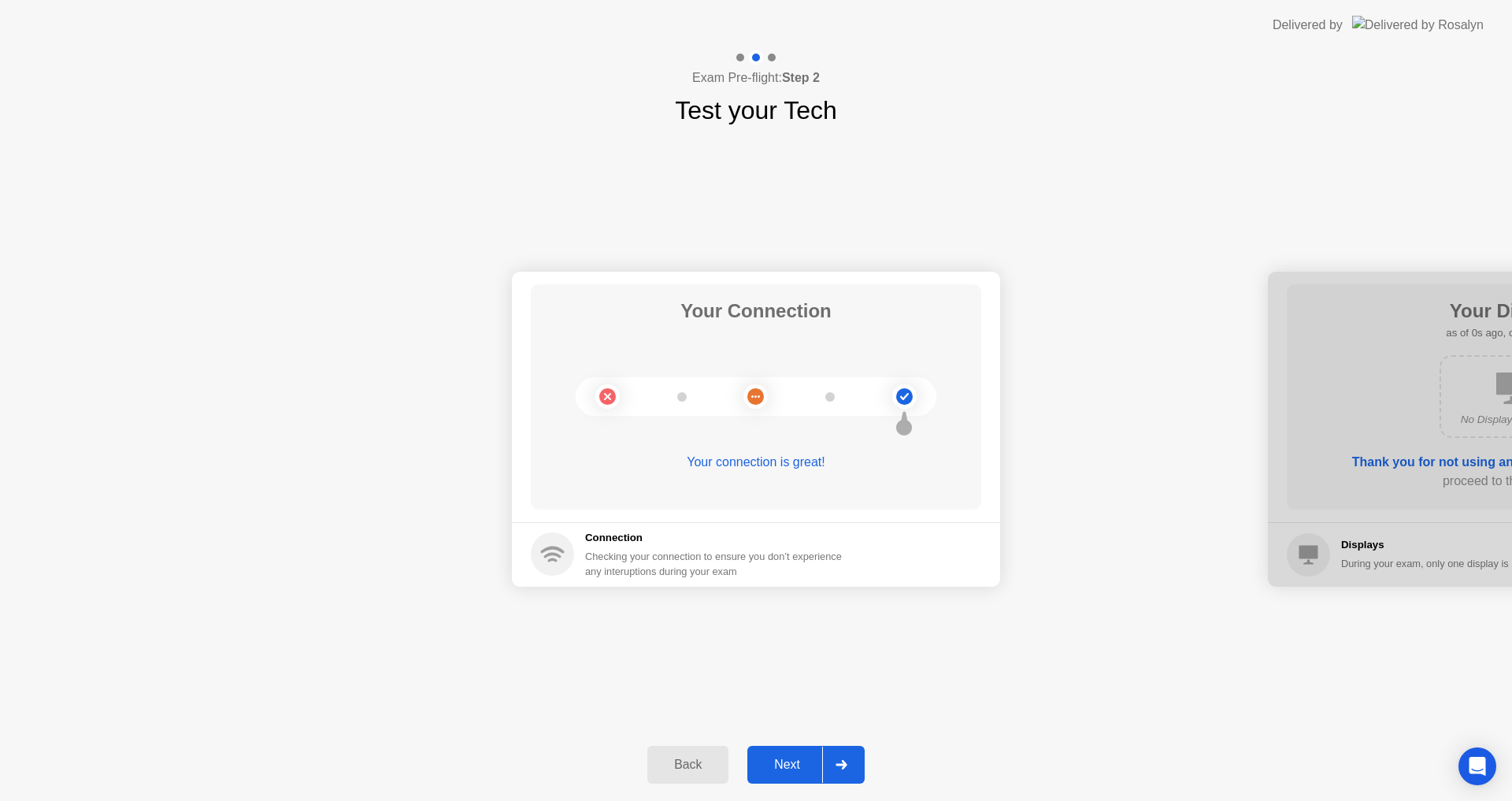
click at [804, 765] on div "Next" at bounding box center [787, 765] width 70 height 14
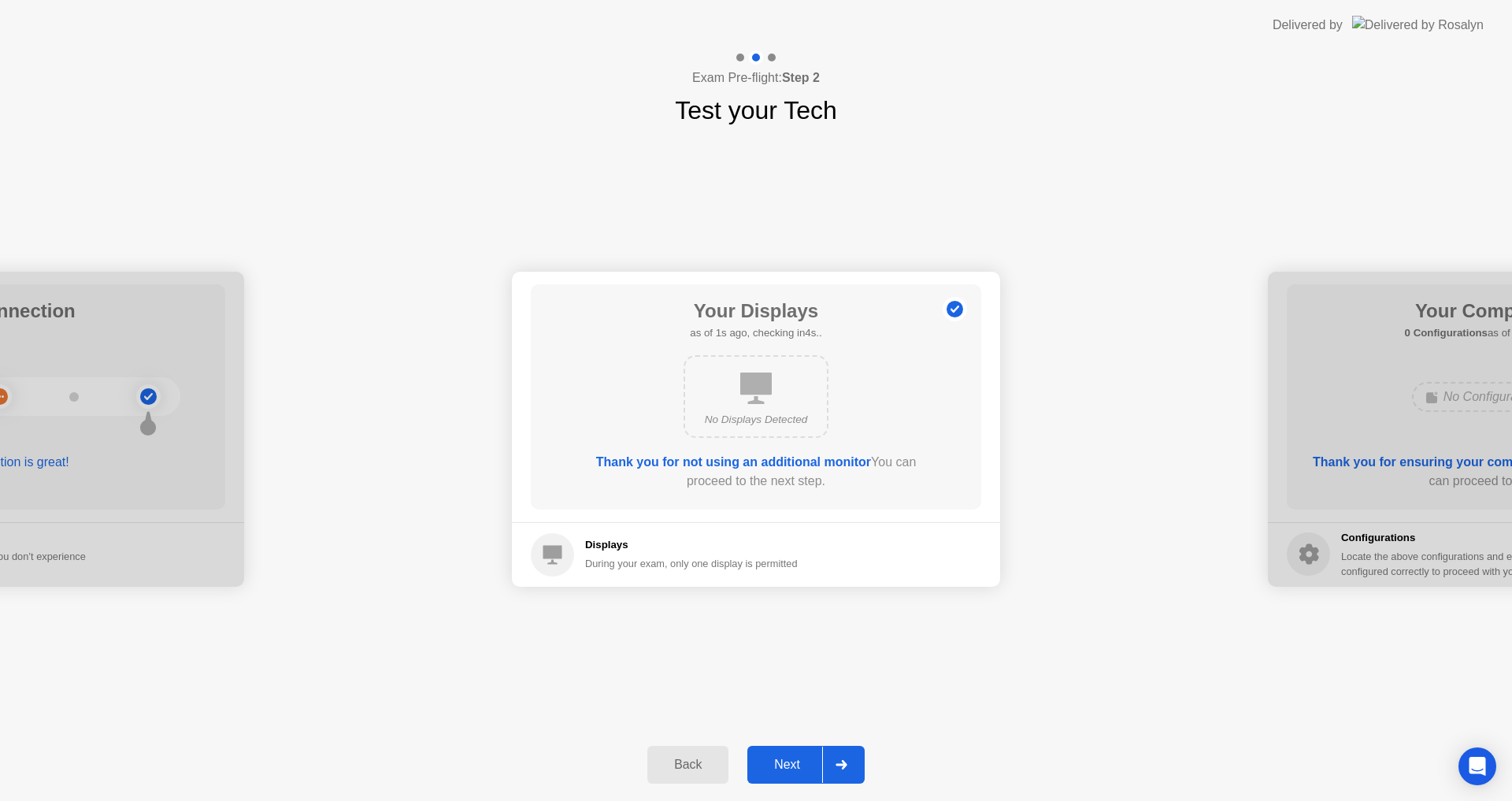
click at [804, 765] on div "Next" at bounding box center [787, 765] width 70 height 14
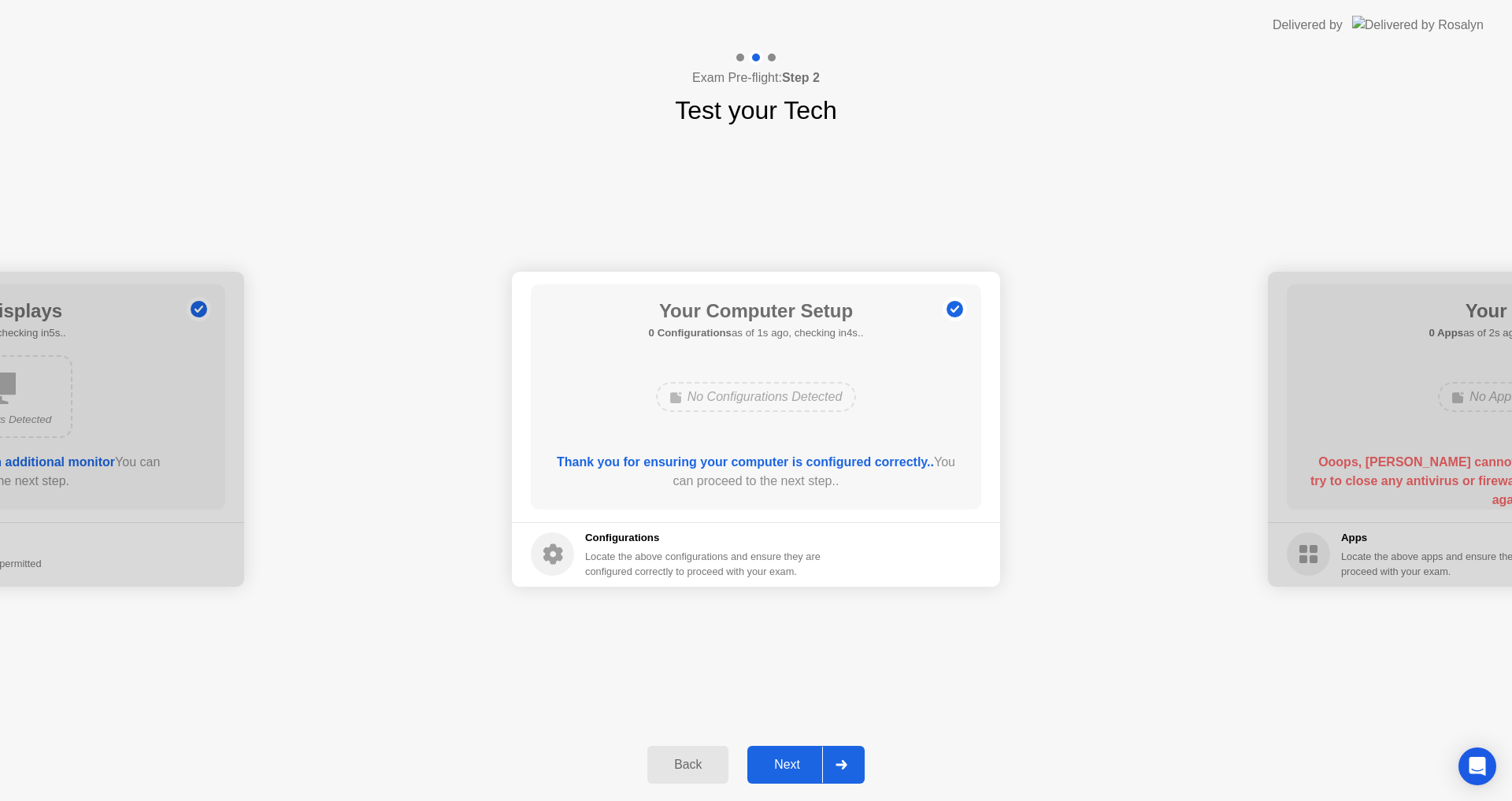
click at [804, 765] on div "Next" at bounding box center [787, 765] width 70 height 14
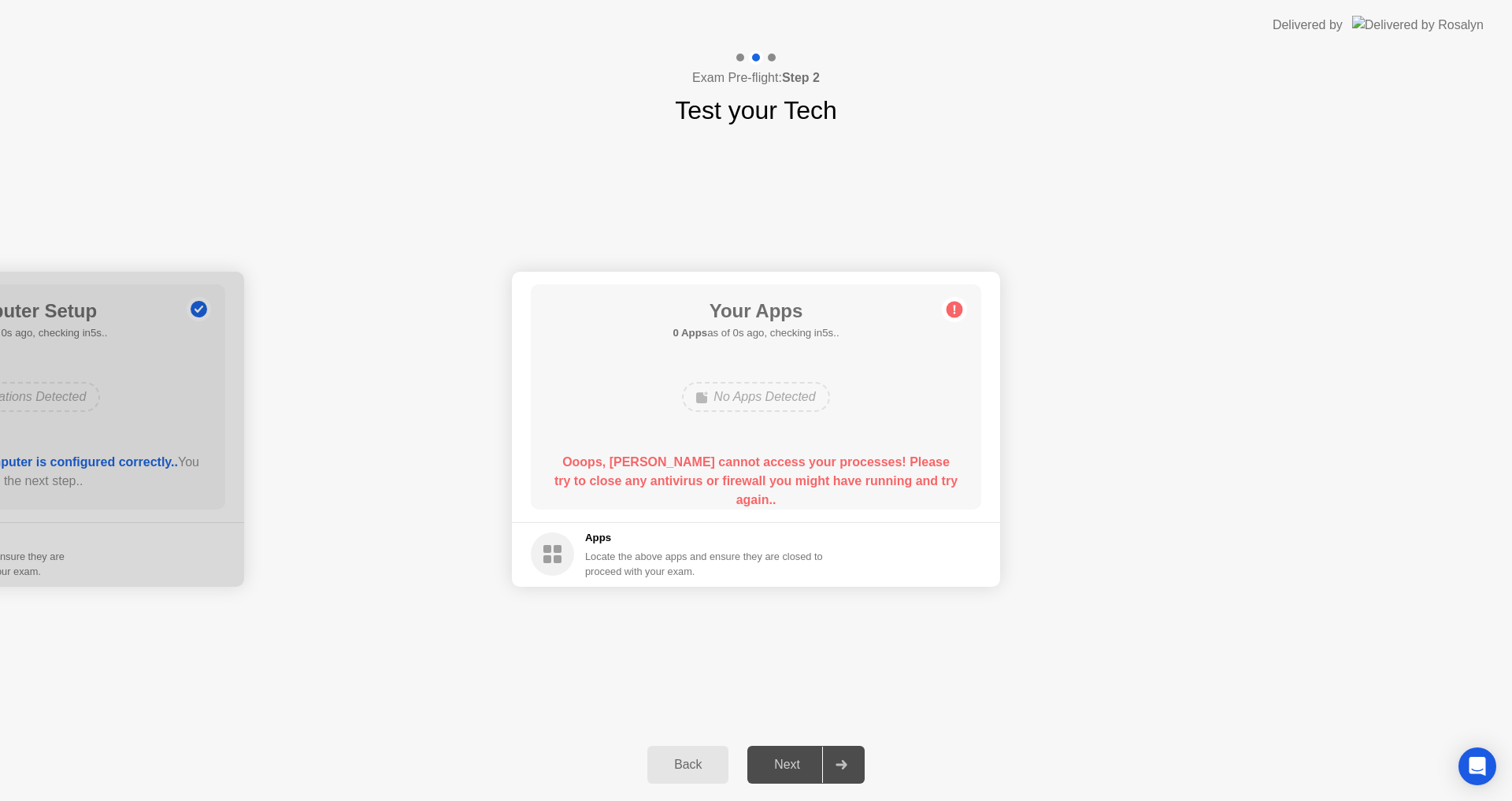
click at [804, 765] on div "Next" at bounding box center [787, 765] width 70 height 14
click at [947, 310] on icon at bounding box center [954, 309] width 25 height 25
click at [947, 310] on circle at bounding box center [955, 309] width 17 height 17
click at [949, 310] on circle at bounding box center [955, 309] width 17 height 17
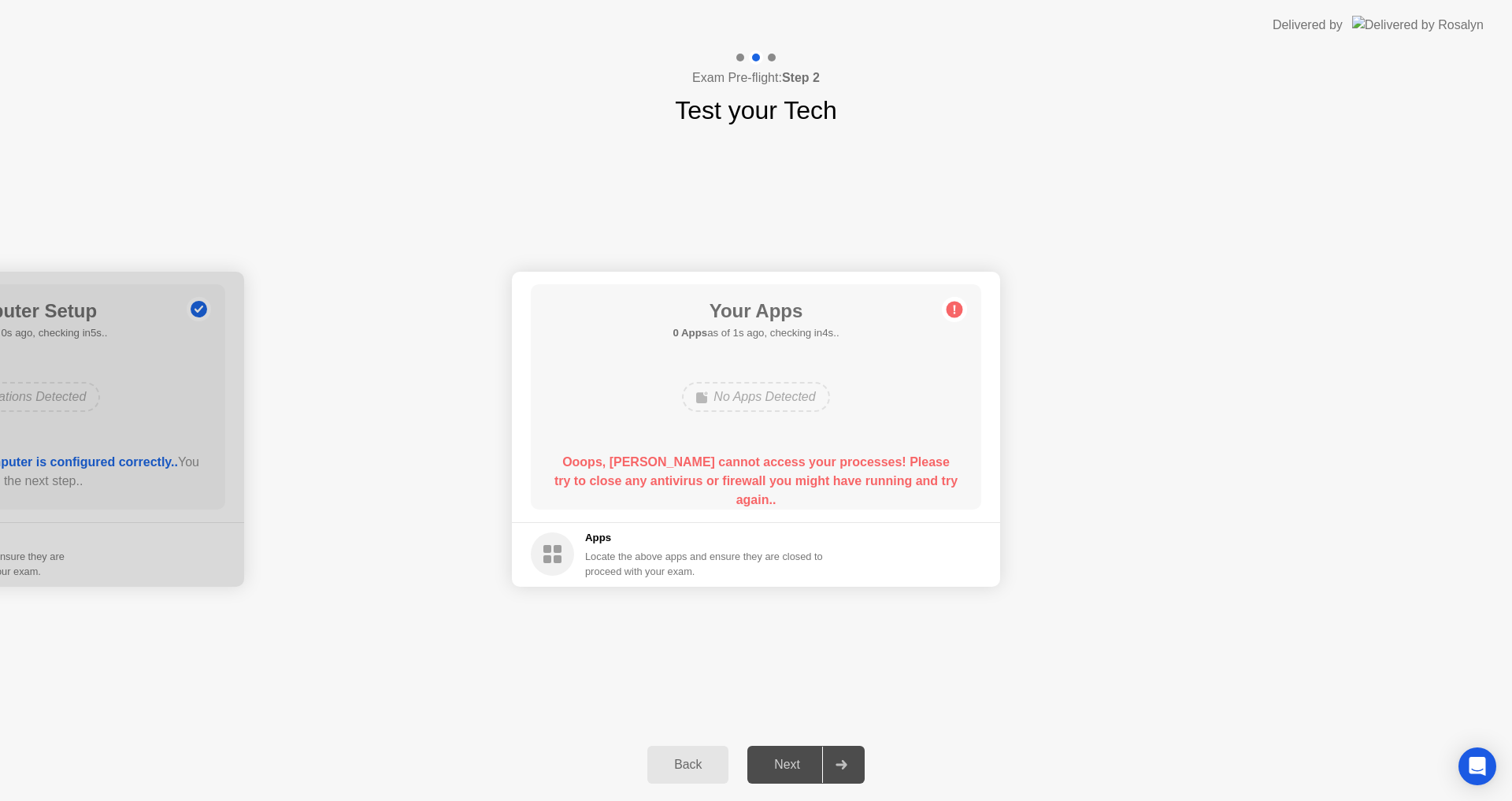
click at [953, 310] on circle at bounding box center [955, 309] width 17 height 17
click at [950, 315] on circle at bounding box center [955, 309] width 17 height 17
click at [613, 487] on b "Ooops, [PERSON_NAME] cannot access your processes! Please try to close any anti…" at bounding box center [756, 481] width 403 height 51
drag, startPoint x: 613, startPoint y: 487, endPoint x: 627, endPoint y: 467, distance: 24.4
click at [618, 483] on b "Ooops, [PERSON_NAME] cannot access your processes! Please try to close any anti…" at bounding box center [756, 481] width 403 height 51
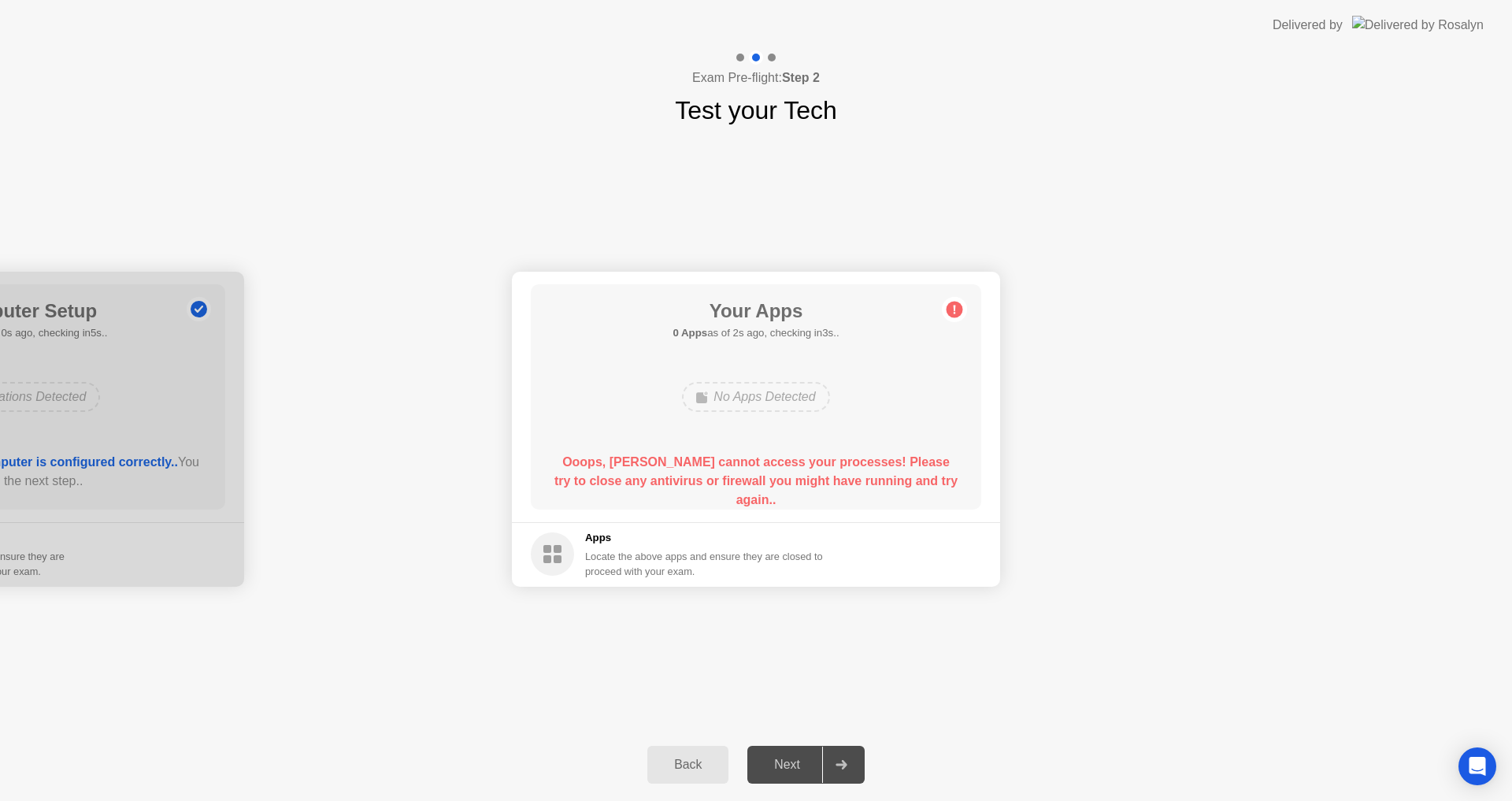
drag, startPoint x: 627, startPoint y: 467, endPoint x: 655, endPoint y: 454, distance: 30.9
click at [642, 458] on b "Ooops, [PERSON_NAME] cannot access your processes! Please try to close any anti…" at bounding box center [756, 481] width 403 height 51
drag, startPoint x: 670, startPoint y: 452, endPoint x: 699, endPoint y: 455, distance: 29.2
click at [676, 453] on div "Ooops, [PERSON_NAME] cannot access your processes! Please try to close any anti…" at bounding box center [756, 481] width 405 height 56
drag, startPoint x: 699, startPoint y: 455, endPoint x: 778, endPoint y: 468, distance: 80.1
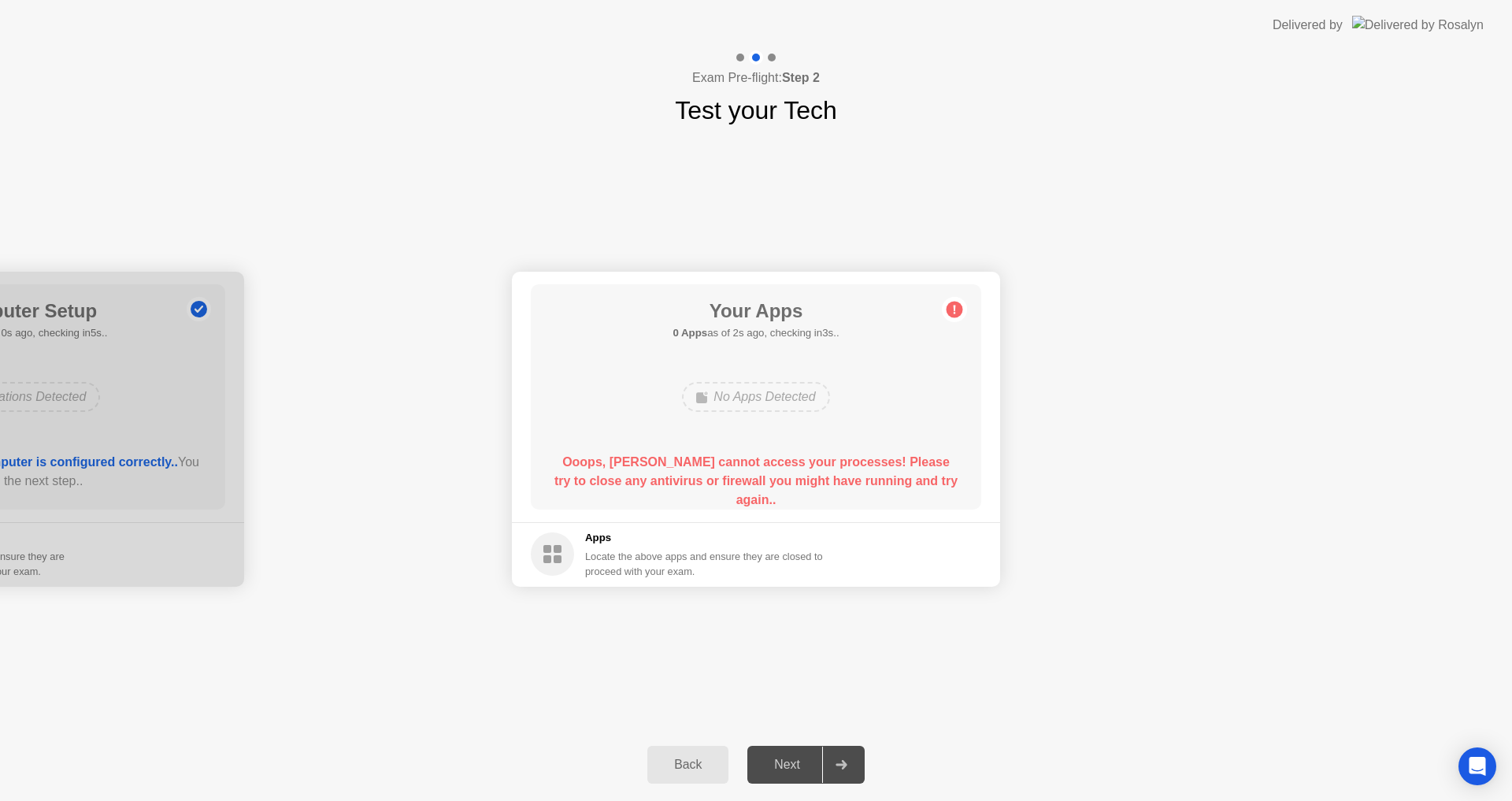
click at [722, 459] on b "Ooops, [PERSON_NAME] cannot access your processes! Please try to close any anti…" at bounding box center [756, 481] width 403 height 51
drag, startPoint x: 778, startPoint y: 468, endPoint x: 841, endPoint y: 479, distance: 64.0
click at [799, 473] on b "Ooops, [PERSON_NAME] cannot access your processes! Please try to close any anti…" at bounding box center [756, 481] width 403 height 51
click at [846, 481] on b "Ooops, [PERSON_NAME] cannot access your processes! Please try to close any anti…" at bounding box center [756, 481] width 403 height 51
click at [876, 481] on b "Ooops, [PERSON_NAME] cannot access your processes! Please try to close any anti…" at bounding box center [756, 481] width 403 height 51
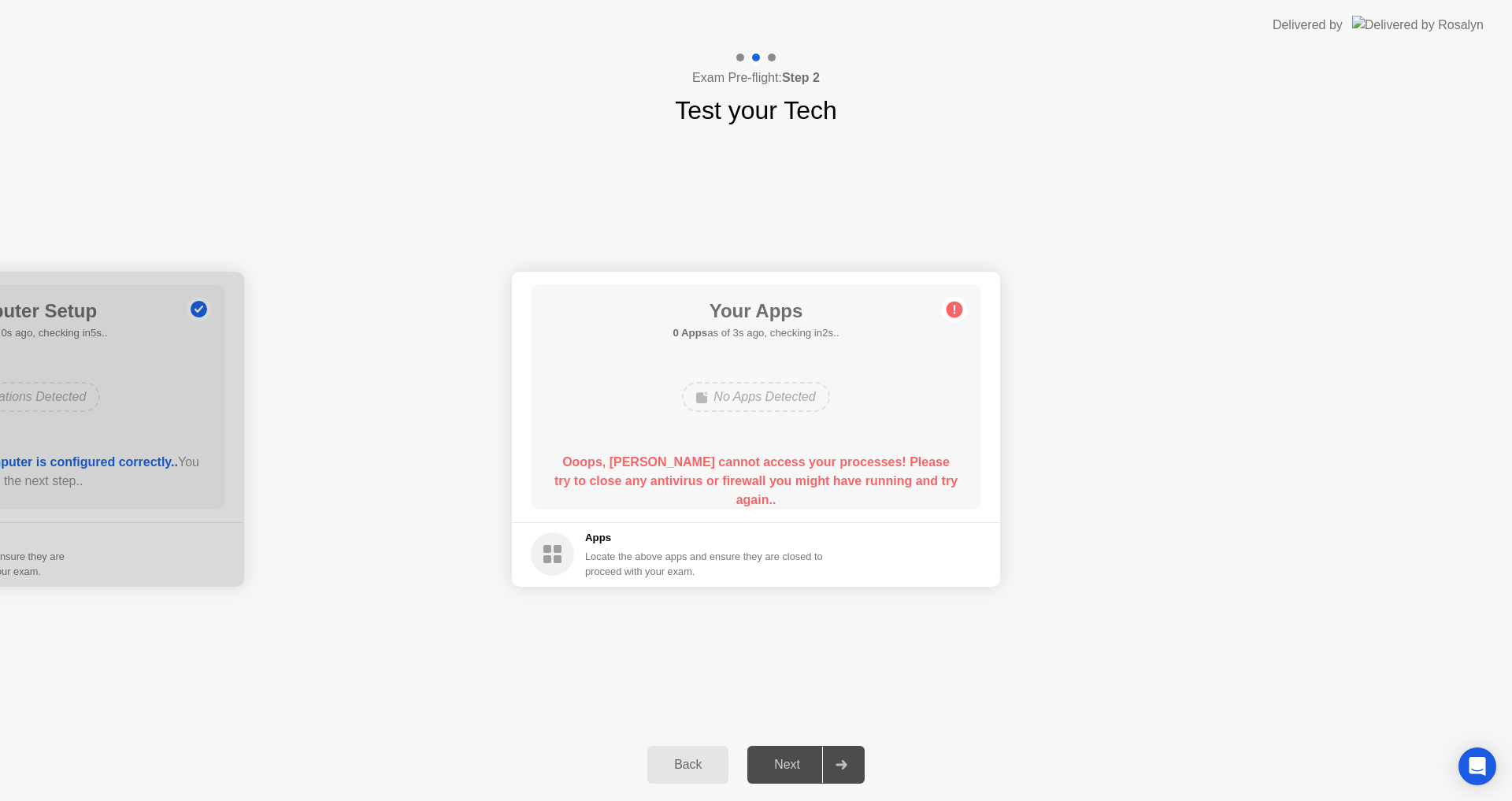
click at [915, 483] on b "Ooops, [PERSON_NAME] cannot access your processes! Please try to close any anti…" at bounding box center [756, 481] width 403 height 51
click at [925, 483] on b "Ooops, [PERSON_NAME] cannot access your processes! Please try to close any anti…" at bounding box center [756, 481] width 403 height 51
drag, startPoint x: 925, startPoint y: 483, endPoint x: 858, endPoint y: 525, distance: 79.1
click at [916, 500] on div "Your Apps 0 Apps as of 3s ago, checking in2s.. No Apps Detected Ooops, [PERSON_…" at bounding box center [755, 397] width 450 height 226
click at [775, 527] on footer "Apps Locate the above apps and ensure they are closed to proceed with your exam." at bounding box center [756, 555] width 488 height 65
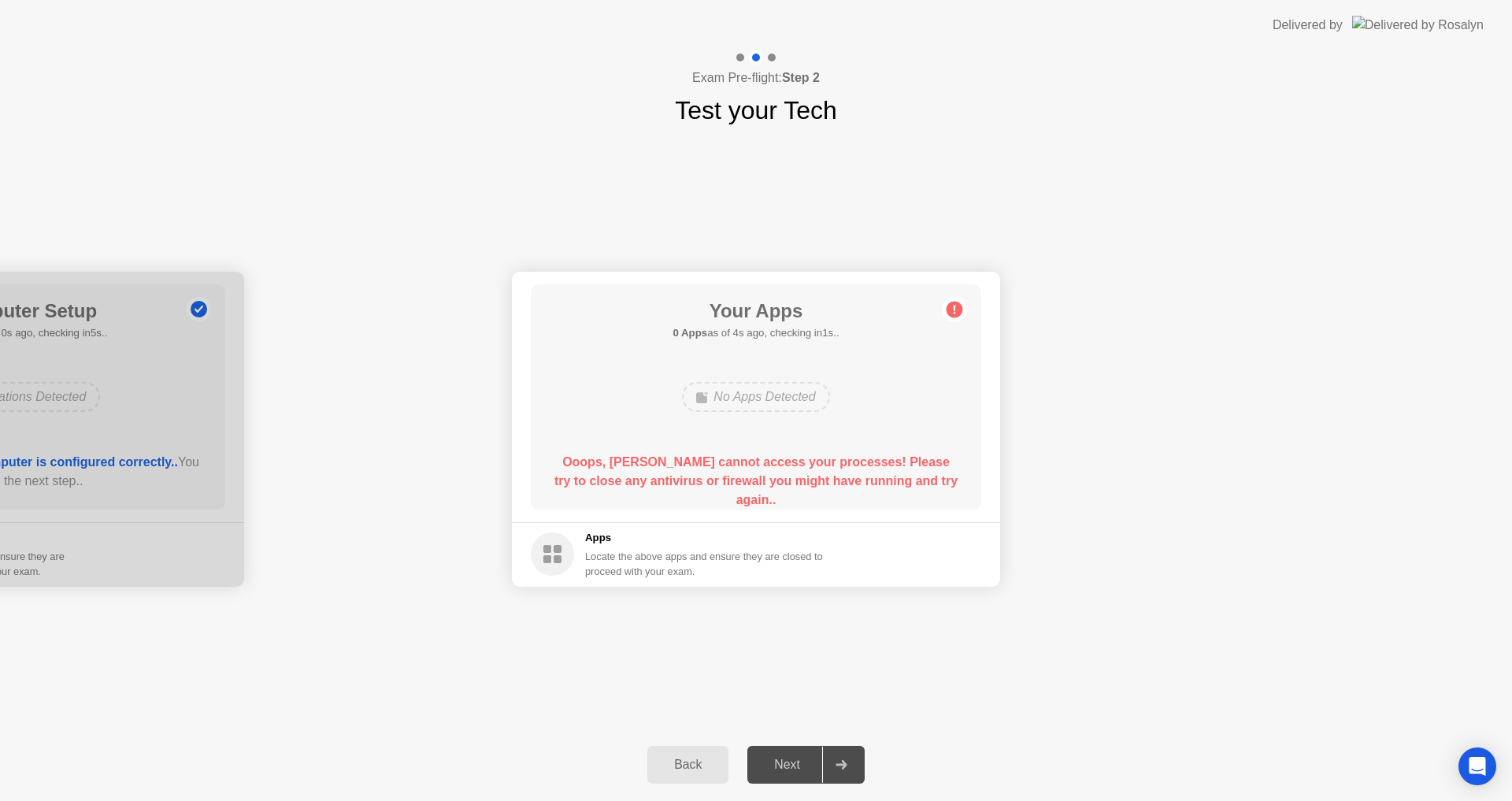
drag, startPoint x: 775, startPoint y: 527, endPoint x: 804, endPoint y: 474, distance: 60.4
click at [783, 501] on app-apps "Your Apps 0 Apps as of 4s ago, checking in1s.. No Apps Detected Ooops, [PERSON_…" at bounding box center [756, 430] width 488 height 315
click at [804, 474] on b "Ooops, [PERSON_NAME] cannot access your processes! Please try to close any anti…" at bounding box center [756, 481] width 403 height 51
drag, startPoint x: 804, startPoint y: 474, endPoint x: 816, endPoint y: 508, distance: 36.1
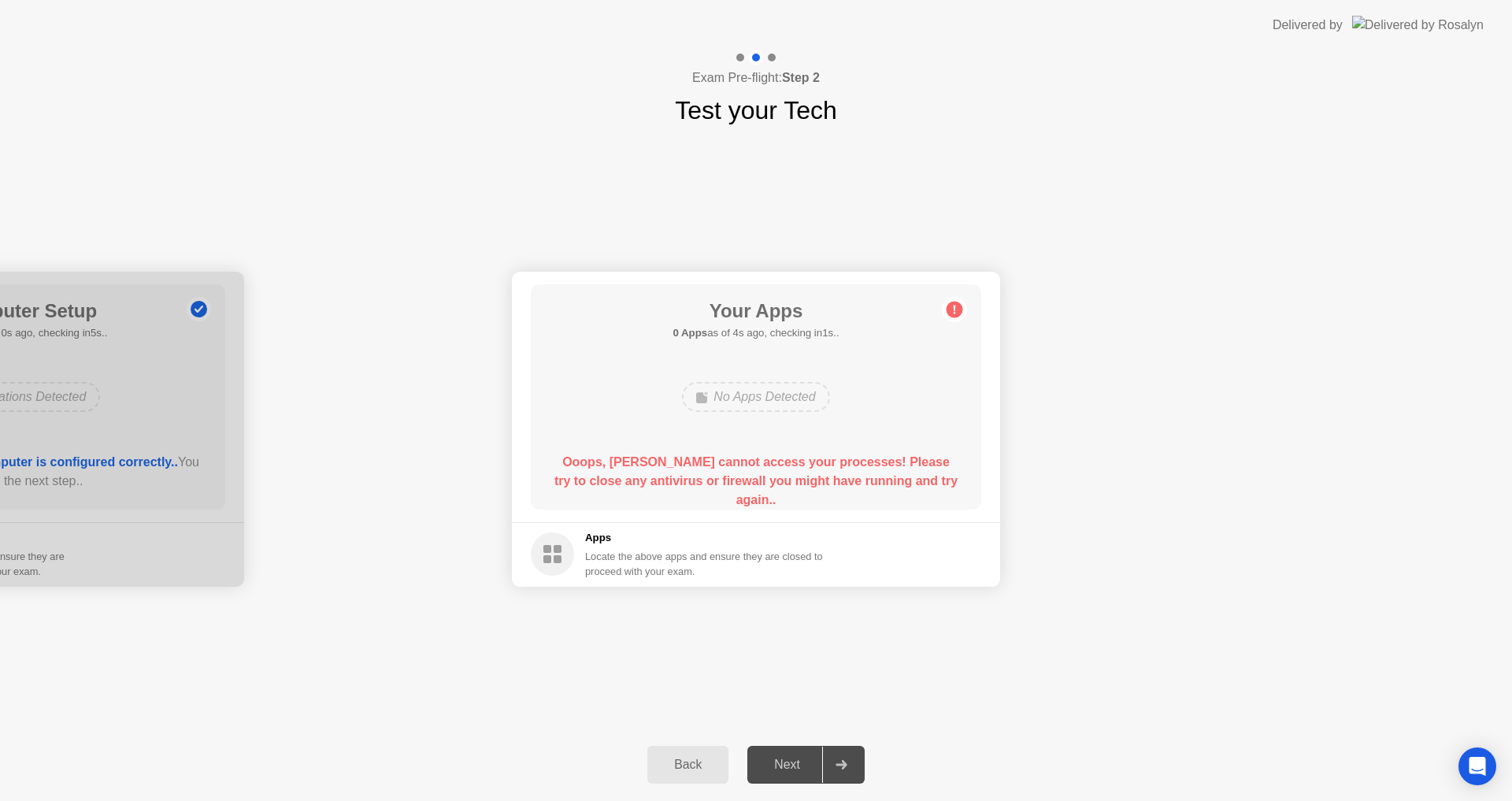
click at [812, 498] on div "Your Apps 0 Apps as of 4s ago, checking in1s.. No Apps Detected Ooops, [PERSON_…" at bounding box center [755, 397] width 450 height 226
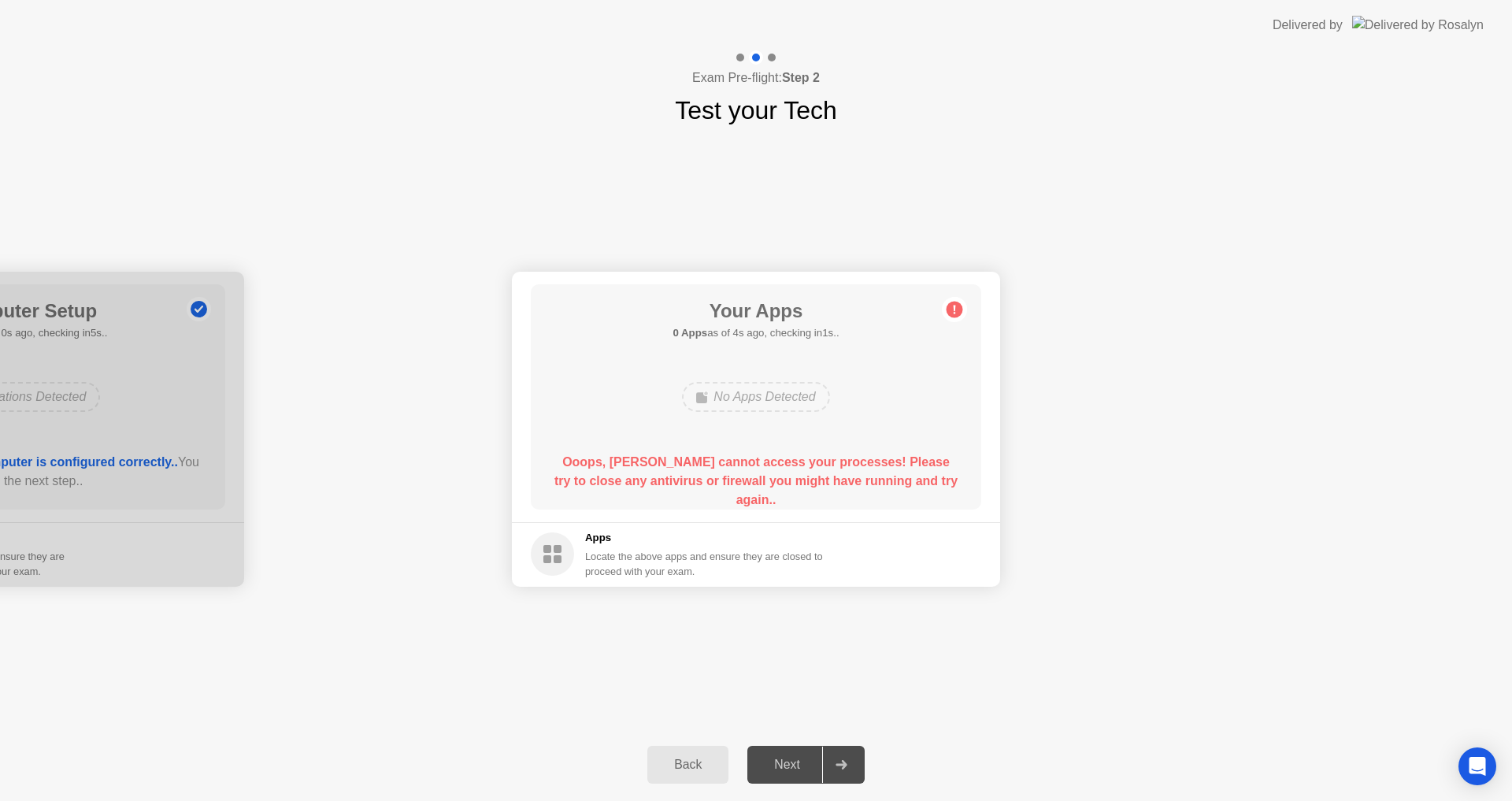
click at [705, 761] on div "Back" at bounding box center [688, 765] width 71 height 14
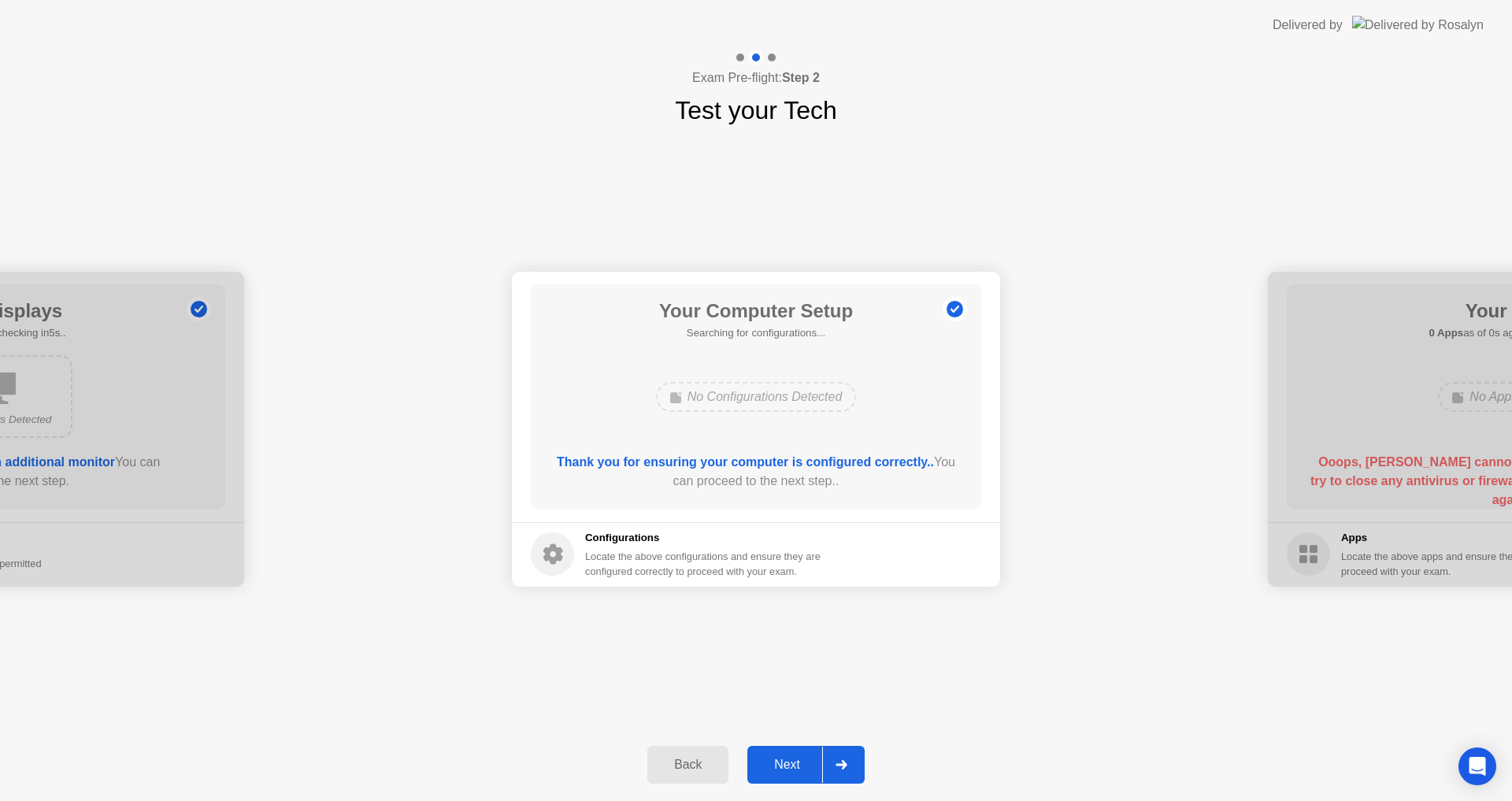
click at [705, 761] on div "Back" at bounding box center [688, 765] width 71 height 14
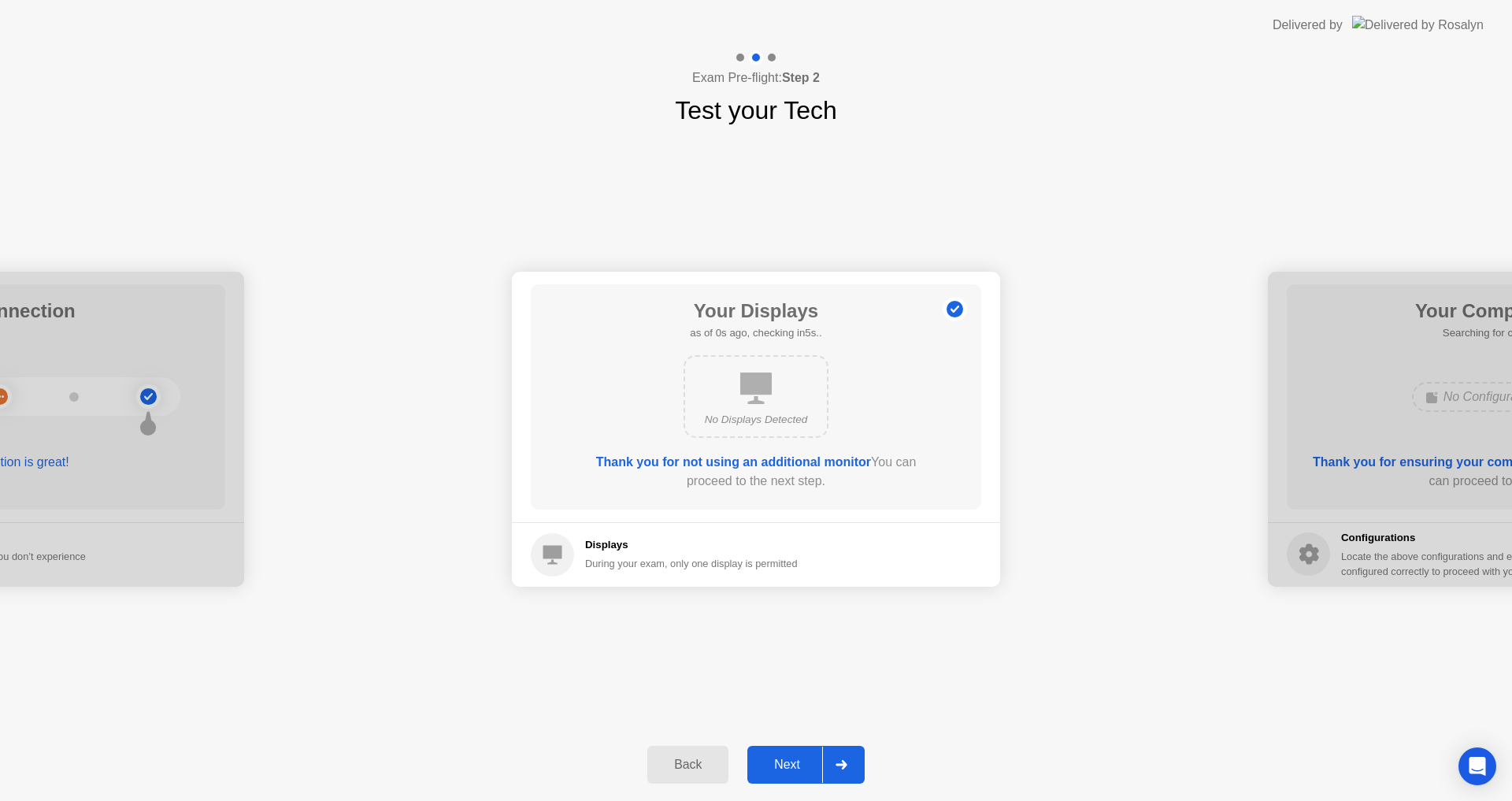
click at [705, 762] on div "Back" at bounding box center [688, 765] width 71 height 14
click at [705, 763] on div "Back" at bounding box center [688, 765] width 71 height 14
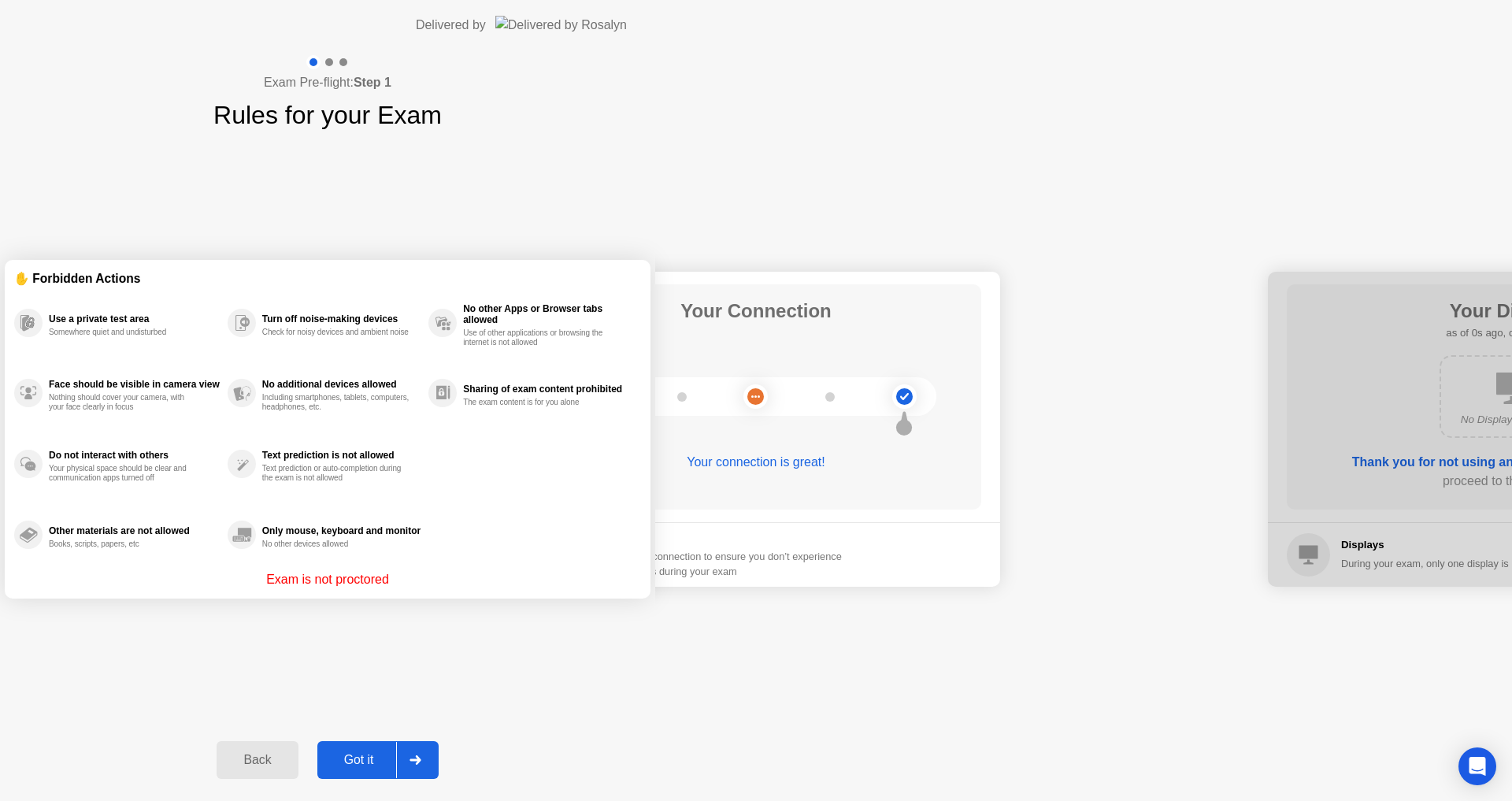
click at [293, 763] on div "Back" at bounding box center [257, 760] width 71 height 14
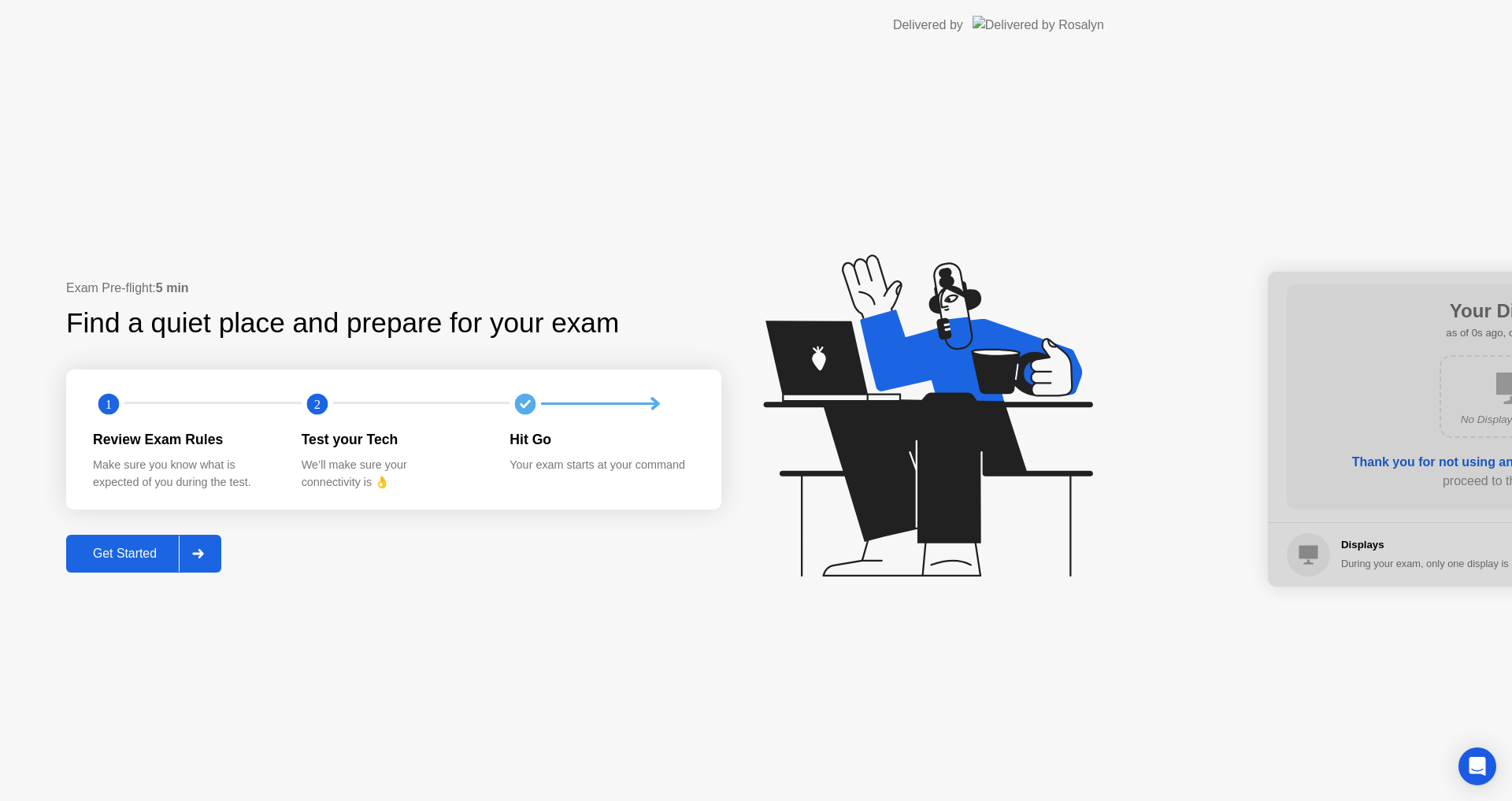
click at [705, 763] on div "Exam Pre-flight: 5 min Find a quiet place and prepare for your exam 1 2 Review …" at bounding box center [566, 426] width 1132 height 751
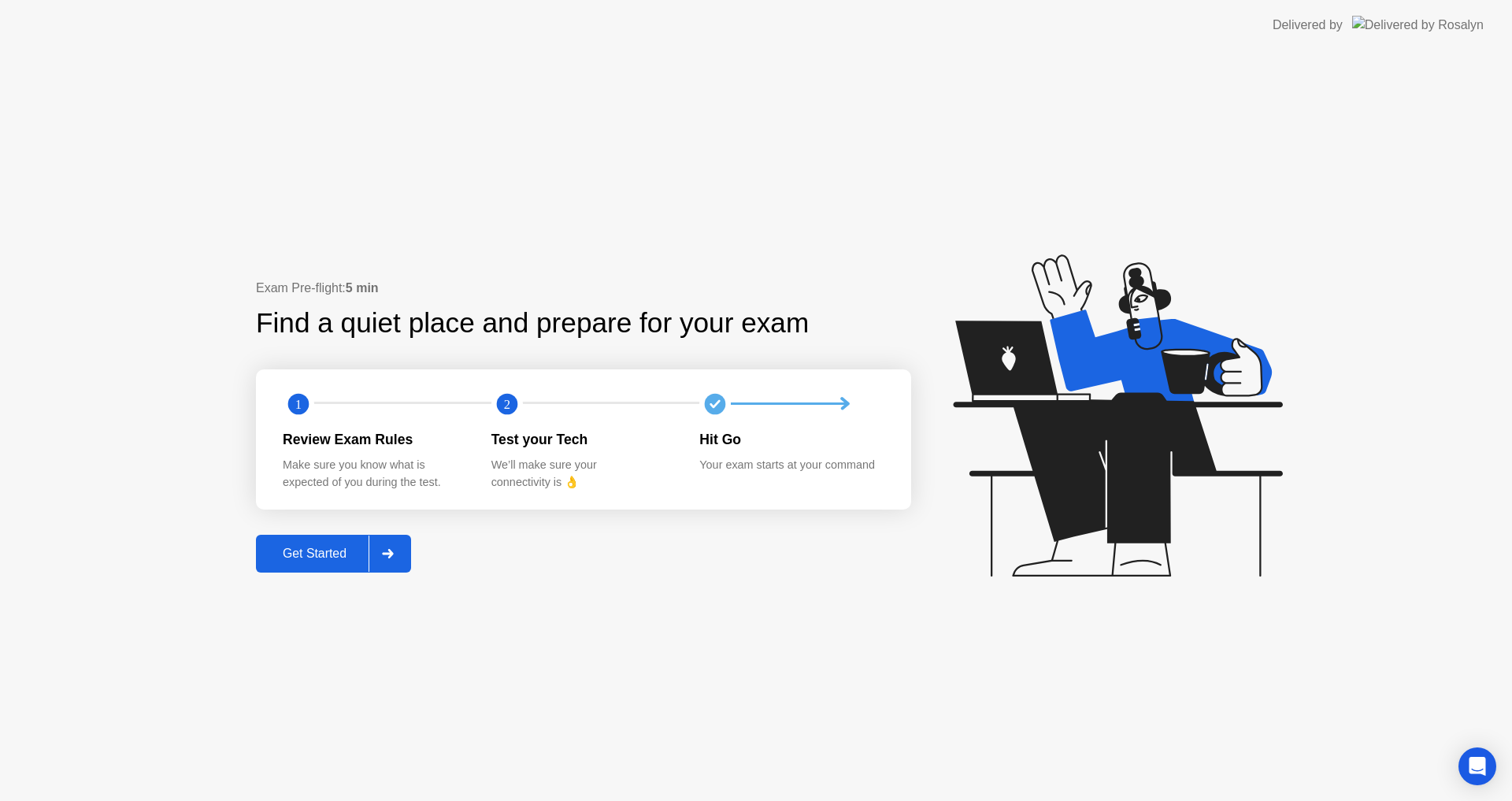
click at [689, 757] on div "Exam Pre-flight: 5 min Find a quiet place and prepare for your exam 1 2 Review …" at bounding box center [756, 426] width 1512 height 751
drag, startPoint x: 862, startPoint y: 556, endPoint x: 892, endPoint y: 570, distance: 33.1
click at [865, 561] on div "Exam Pre-flight: 5 min Find a quiet place and prepare for your exam 1 2 Review …" at bounding box center [584, 425] width 656 height 294
drag, startPoint x: 892, startPoint y: 570, endPoint x: 1413, endPoint y: 129, distance: 682.6
click at [1005, 544] on div "Exam Pre-flight: 5 min Find a quiet place and prepare for your exam 1 2 Review …" at bounding box center [756, 426] width 1512 height 751
